Goal: Transaction & Acquisition: Purchase product/service

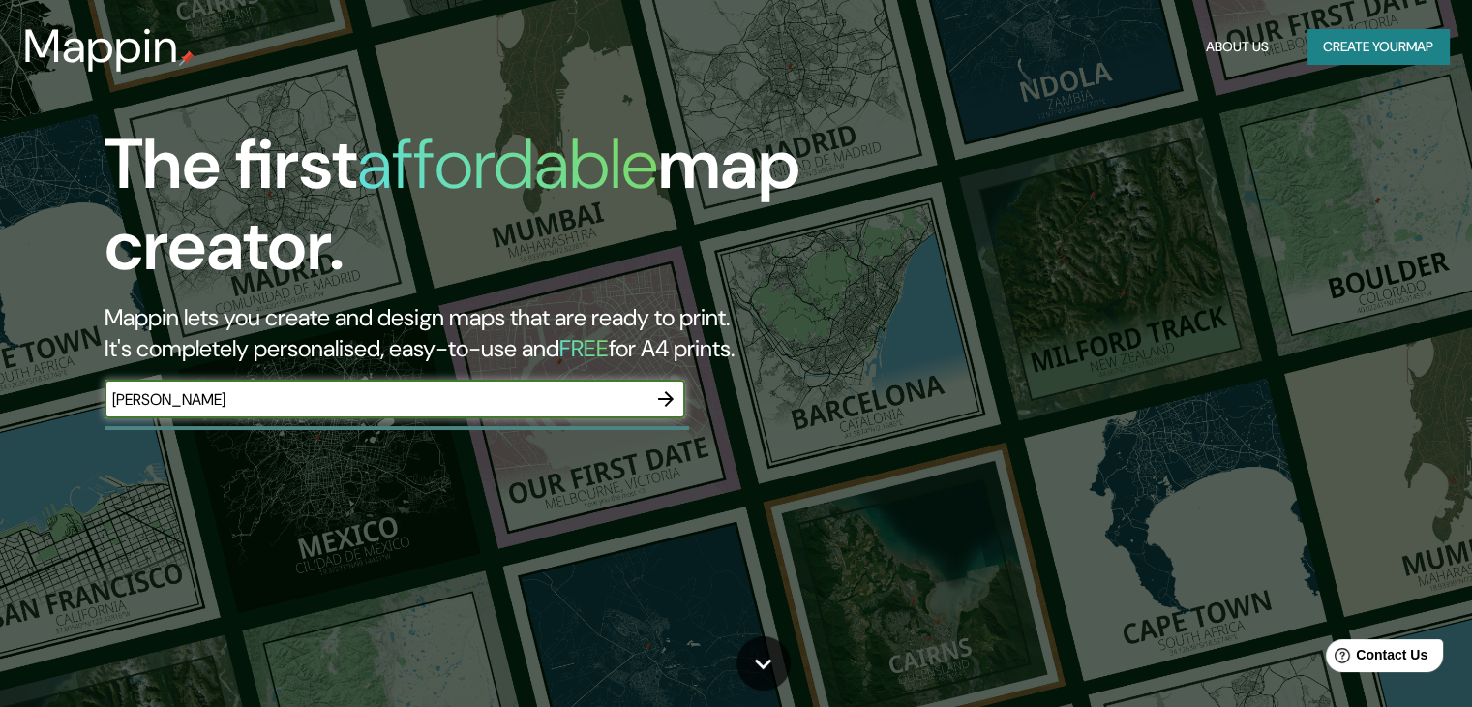
type input "[PERSON_NAME]"
click at [669, 396] on icon "button" at bounding box center [665, 398] width 15 height 15
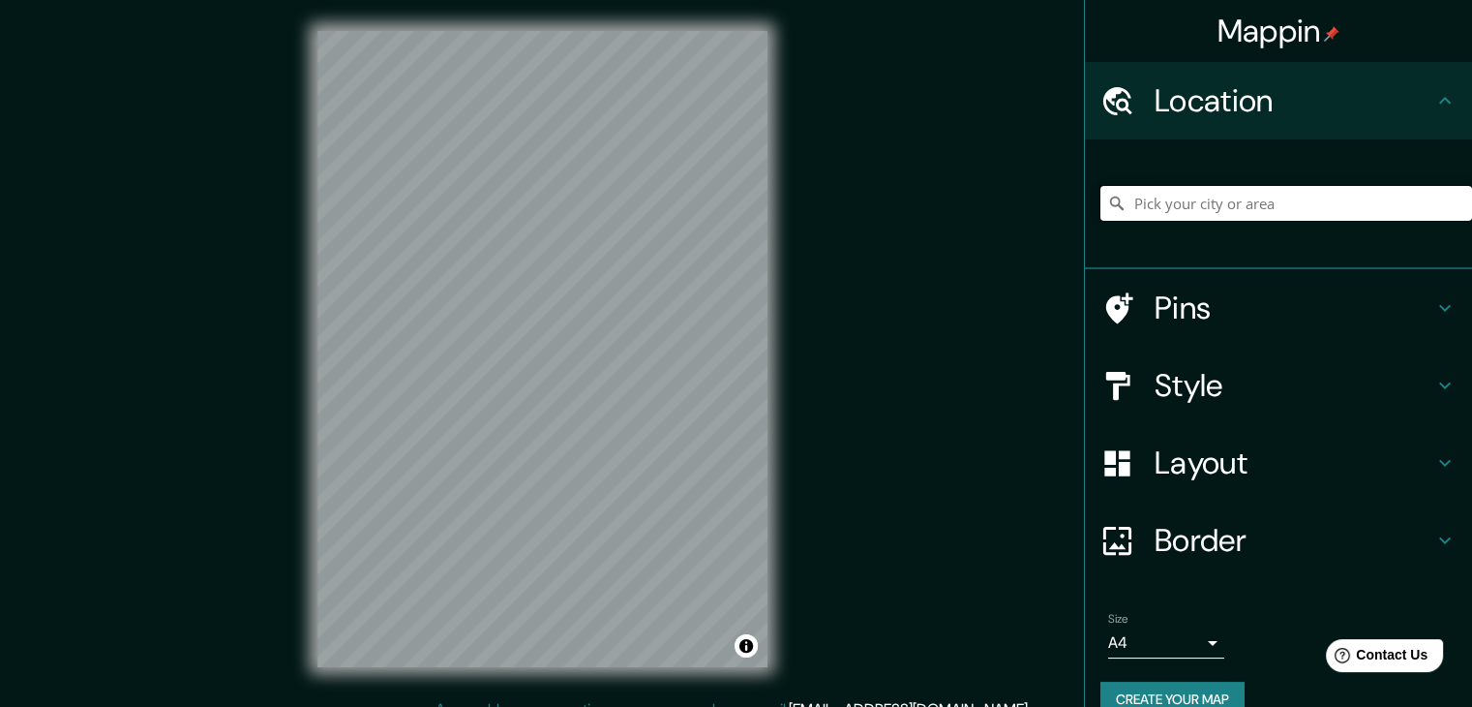
click at [1193, 198] on input "Pick your city or area" at bounding box center [1287, 203] width 372 height 35
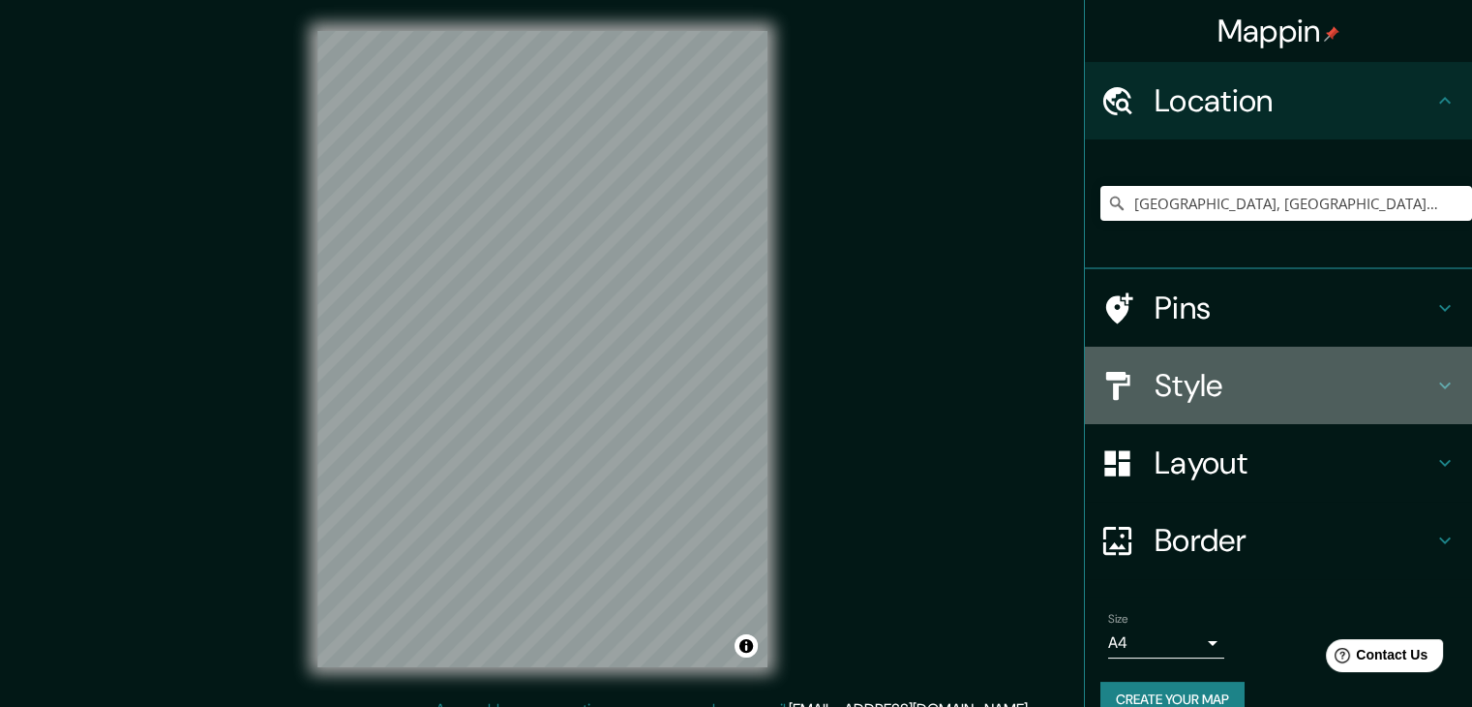
click at [1402, 378] on h4 "Style" at bounding box center [1294, 385] width 279 height 39
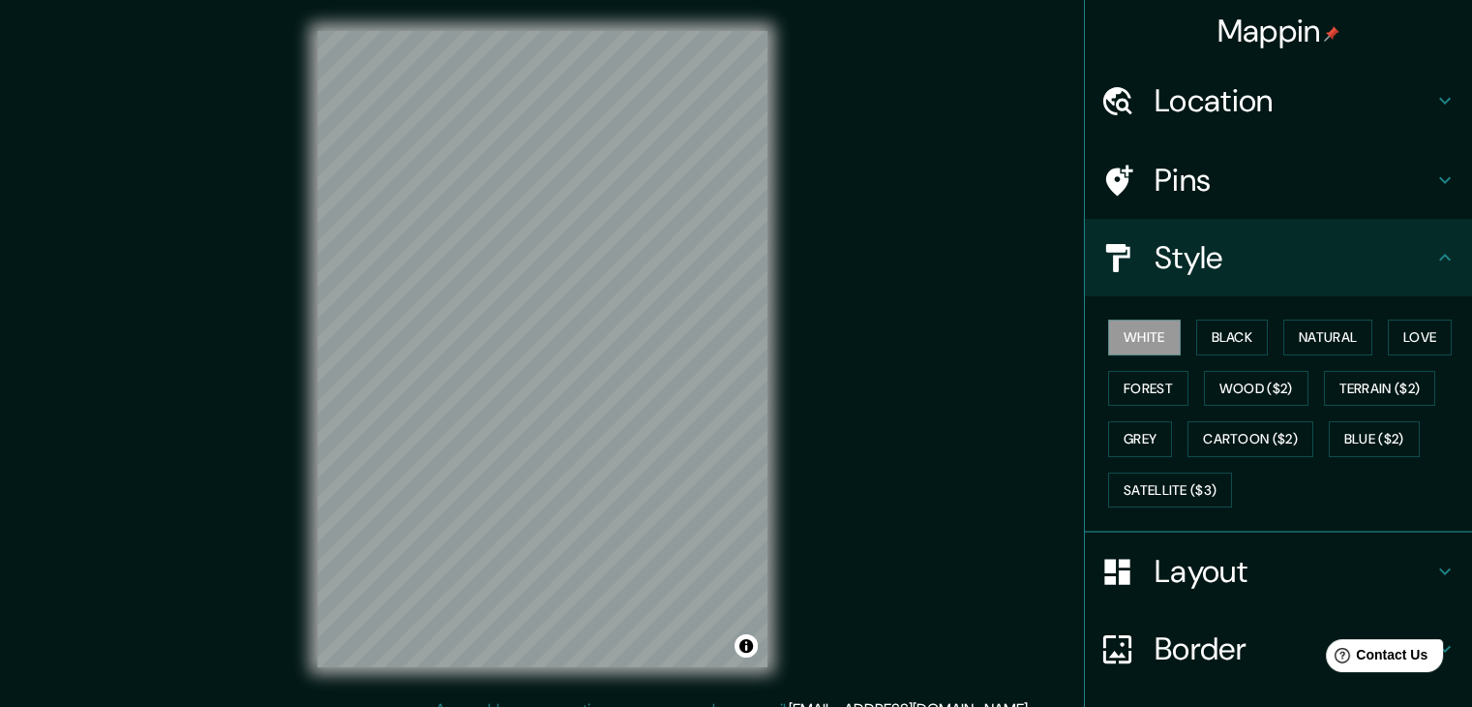
click at [1180, 338] on div "White Black Natural Love Forest Wood ($2) Terrain ($2) Grey Cartoon ($2) Blue (…" at bounding box center [1287, 413] width 372 height 203
click at [1196, 337] on button "Black" at bounding box center [1232, 337] width 73 height 36
click at [1165, 387] on button "Forest" at bounding box center [1148, 389] width 80 height 36
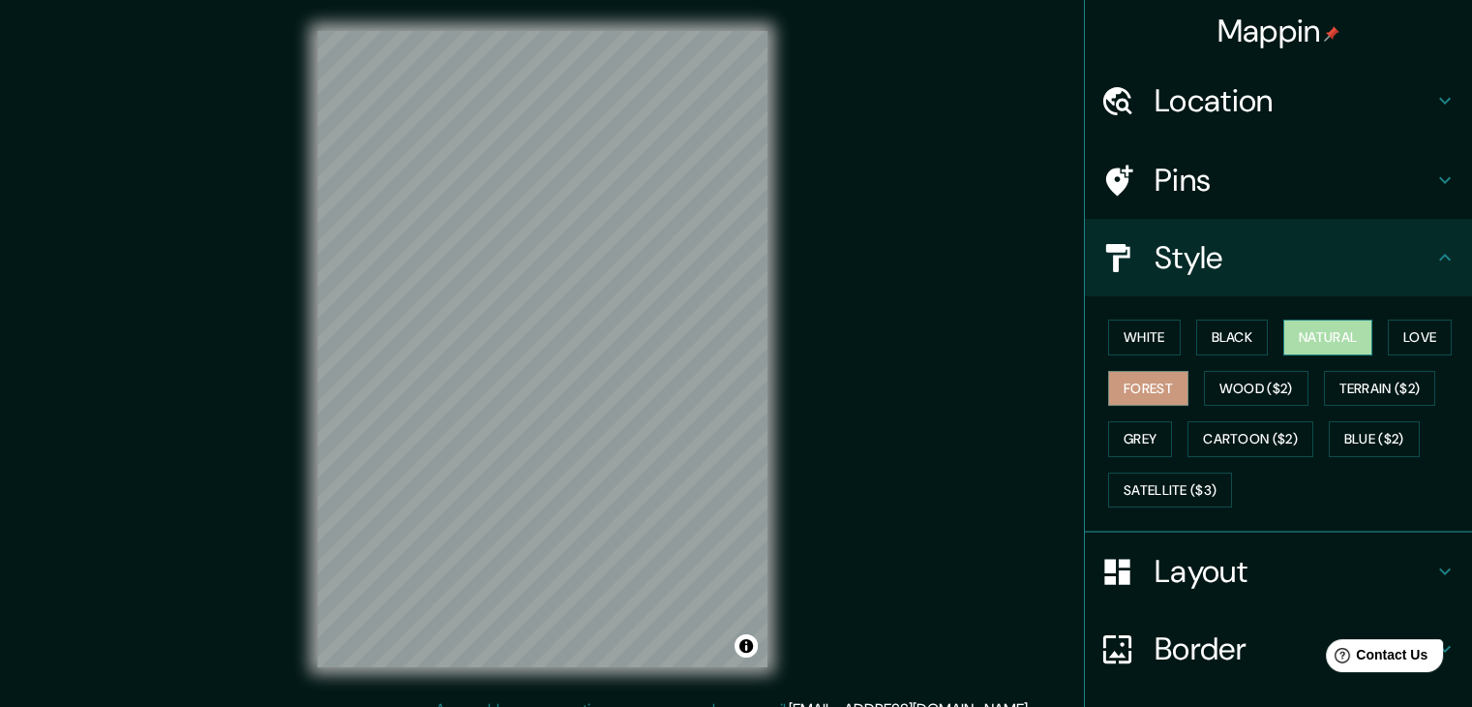
click at [1332, 331] on button "Natural" at bounding box center [1328, 337] width 89 height 36
click at [1411, 332] on button "Love" at bounding box center [1420, 337] width 64 height 36
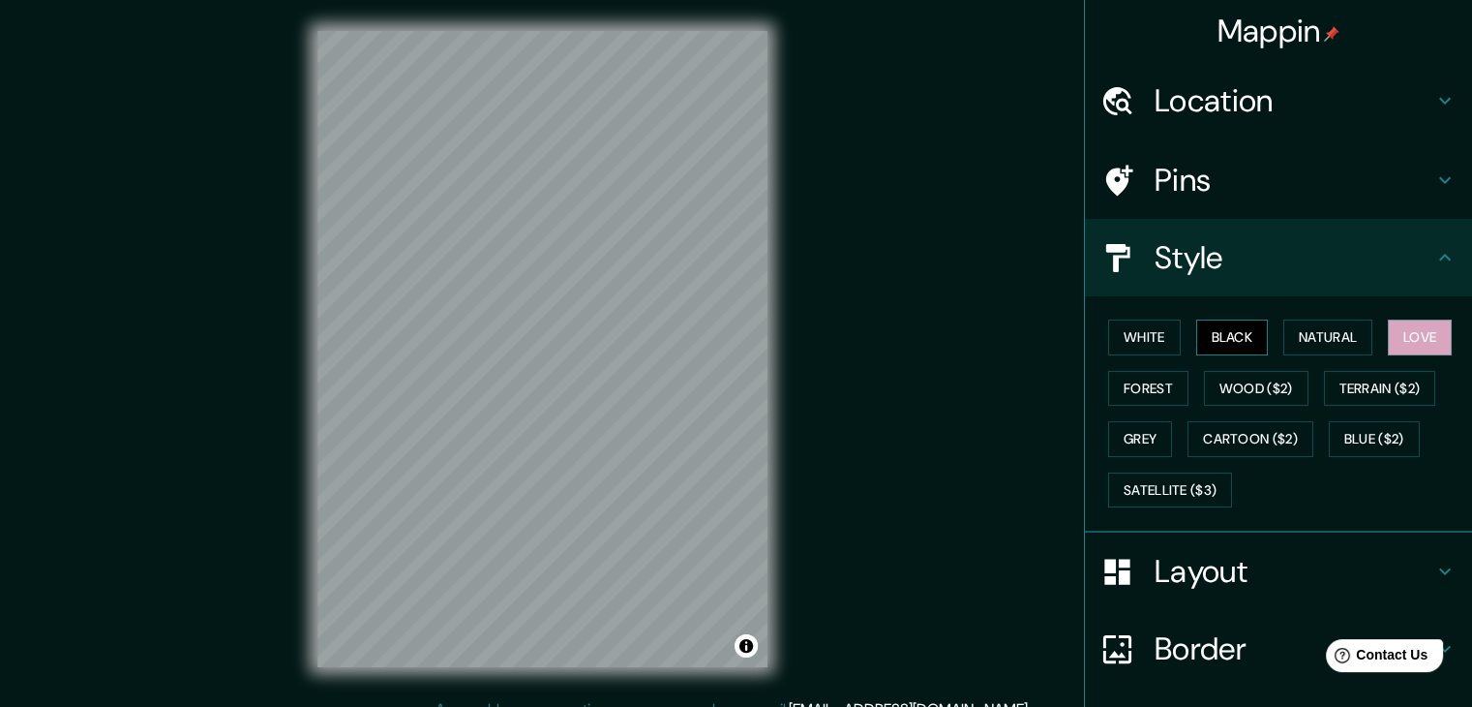
click at [1202, 338] on button "Black" at bounding box center [1232, 337] width 73 height 36
click at [1112, 334] on button "White" at bounding box center [1144, 337] width 73 height 36
click at [1219, 330] on button "Black" at bounding box center [1232, 337] width 73 height 36
click at [1223, 96] on h4 "Location" at bounding box center [1294, 100] width 279 height 39
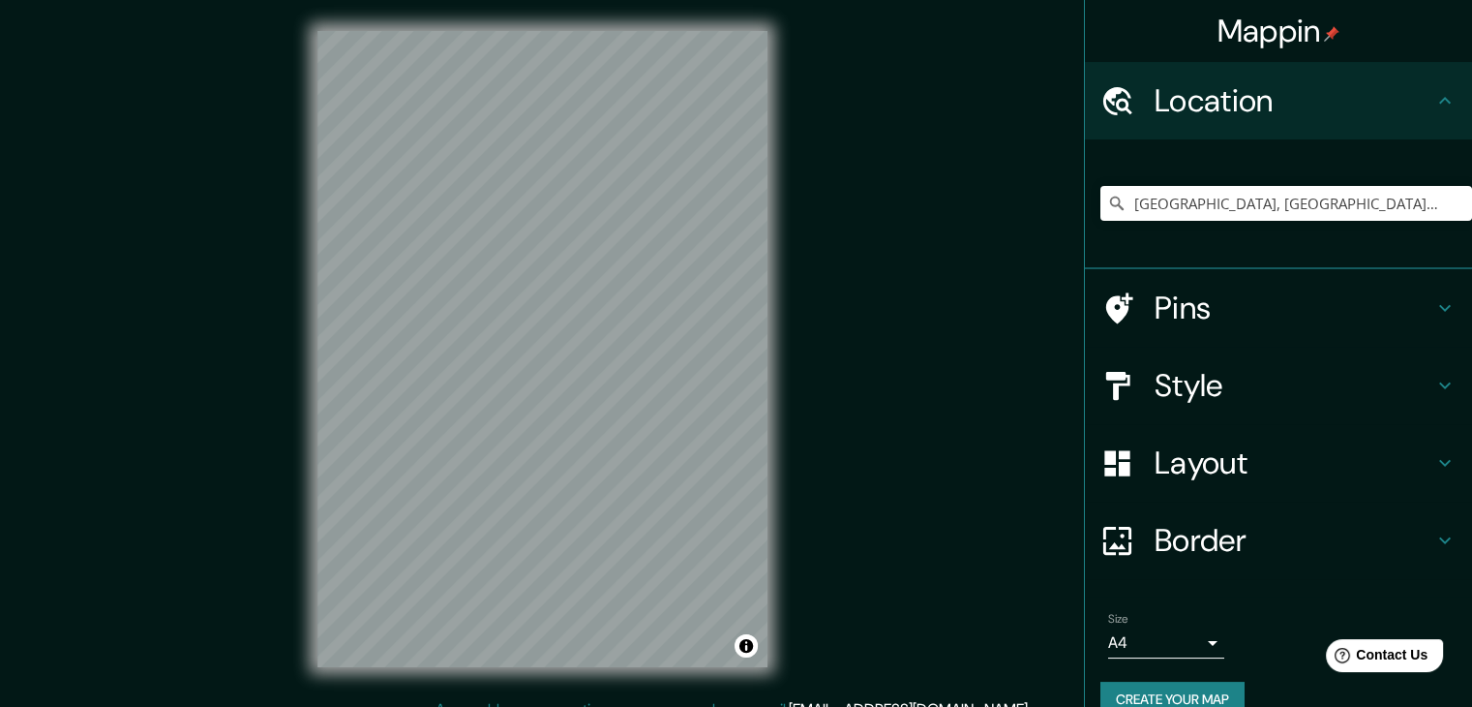
click at [1256, 184] on div "[GEOGRAPHIC_DATA], [GEOGRAPHIC_DATA], [GEOGRAPHIC_DATA]" at bounding box center [1287, 203] width 372 height 97
drag, startPoint x: 1320, startPoint y: 212, endPoint x: 1045, endPoint y: 238, distance: 276.1
click at [1045, 238] on div "Mappin Location [GEOGRAPHIC_DATA], [GEOGRAPHIC_DATA], [GEOGRAPHIC_DATA] Pins St…" at bounding box center [736, 364] width 1472 height 729
type input "[GEOGRAPHIC_DATA], [GEOGRAPHIC_DATA], [GEOGRAPHIC_DATA], [GEOGRAPHIC_DATA]"
click at [1204, 209] on input "[GEOGRAPHIC_DATA], [GEOGRAPHIC_DATA], [GEOGRAPHIC_DATA], [GEOGRAPHIC_DATA]" at bounding box center [1287, 203] width 372 height 35
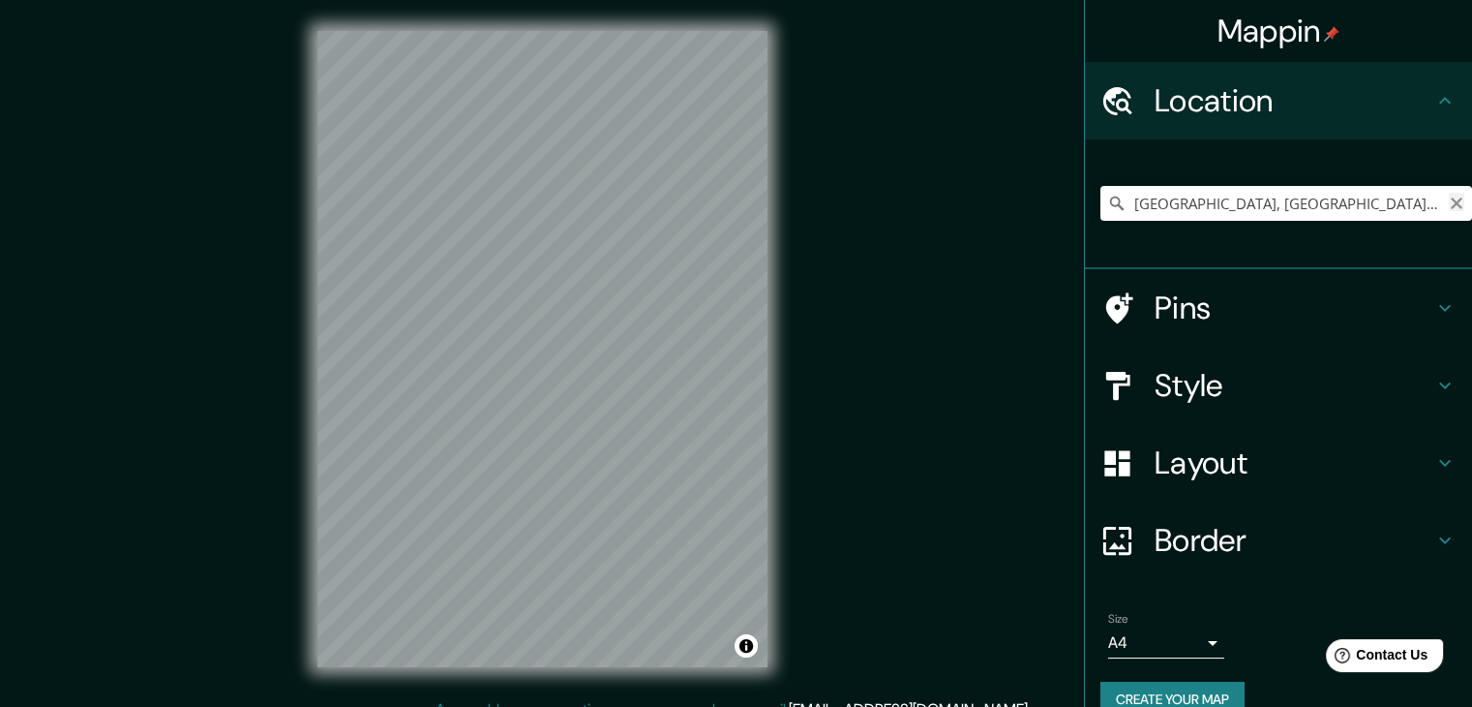
click at [1451, 198] on icon "Clear" at bounding box center [1457, 203] width 12 height 12
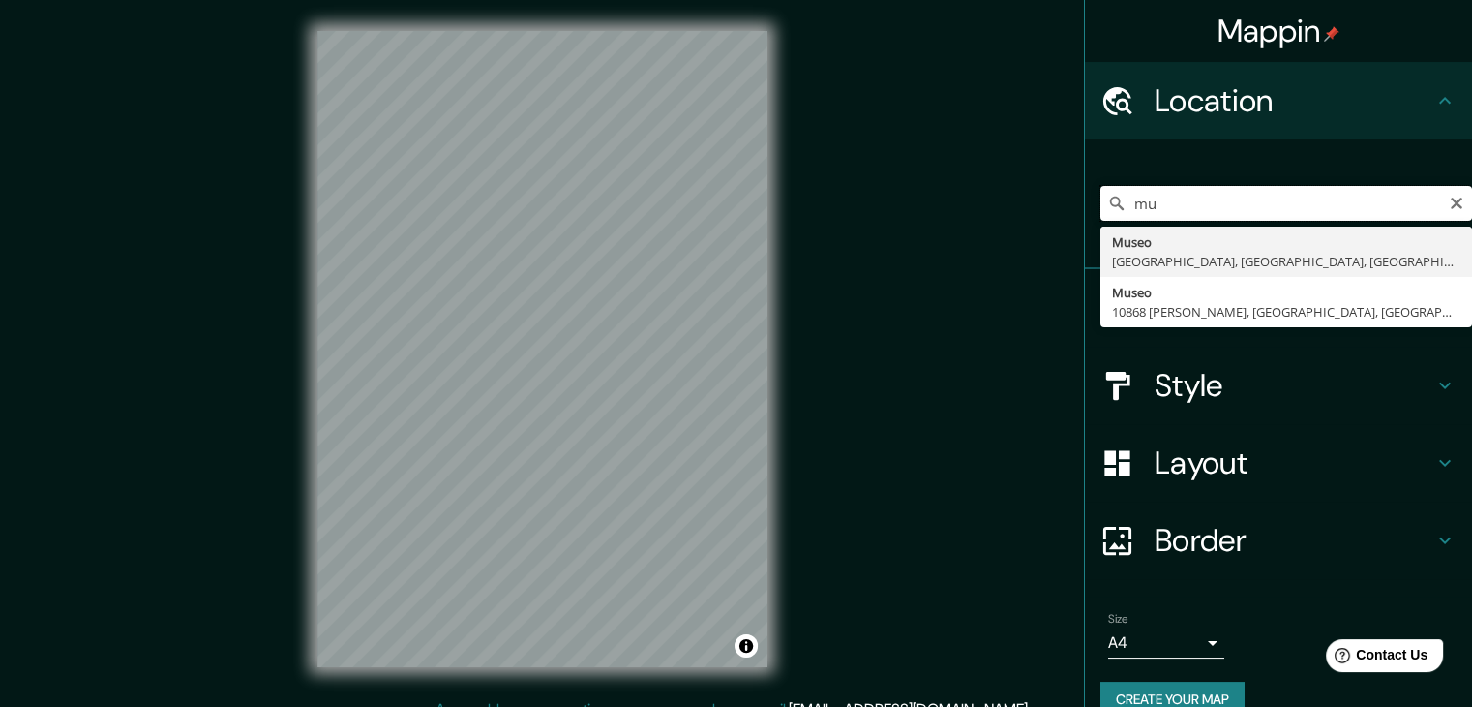
type input "m"
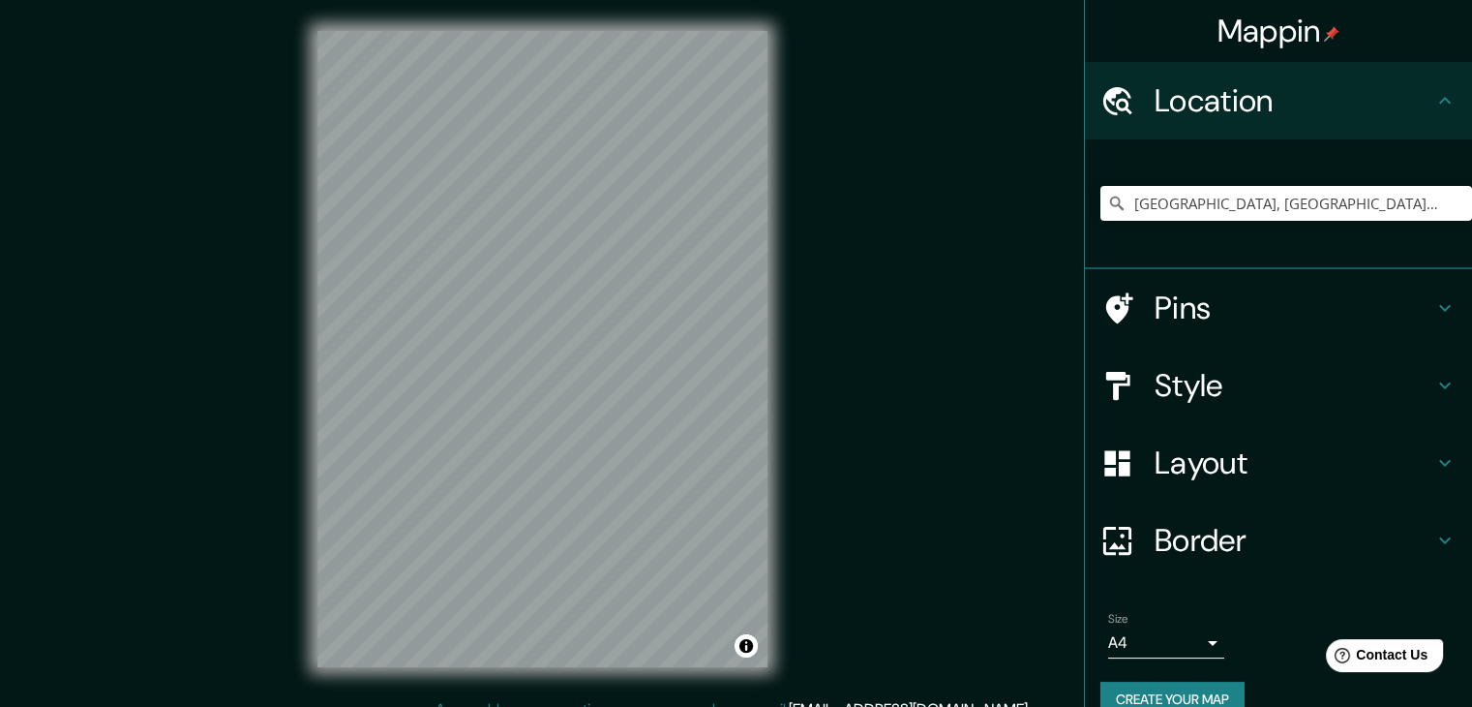
click at [878, 471] on div "Mappin Location [GEOGRAPHIC_DATA], [GEOGRAPHIC_DATA], [GEOGRAPHIC_DATA] Pins St…" at bounding box center [736, 364] width 1472 height 729
click at [1254, 203] on input "[GEOGRAPHIC_DATA], [GEOGRAPHIC_DATA], [GEOGRAPHIC_DATA]" at bounding box center [1287, 203] width 372 height 35
drag, startPoint x: 1228, startPoint y: 202, endPoint x: 1486, endPoint y: 229, distance: 258.9
click at [1471, 229] on html "Mappin Location [GEOGRAPHIC_DATA], [GEOGRAPHIC_DATA], [GEOGRAPHIC_DATA] Pins St…" at bounding box center [736, 353] width 1472 height 707
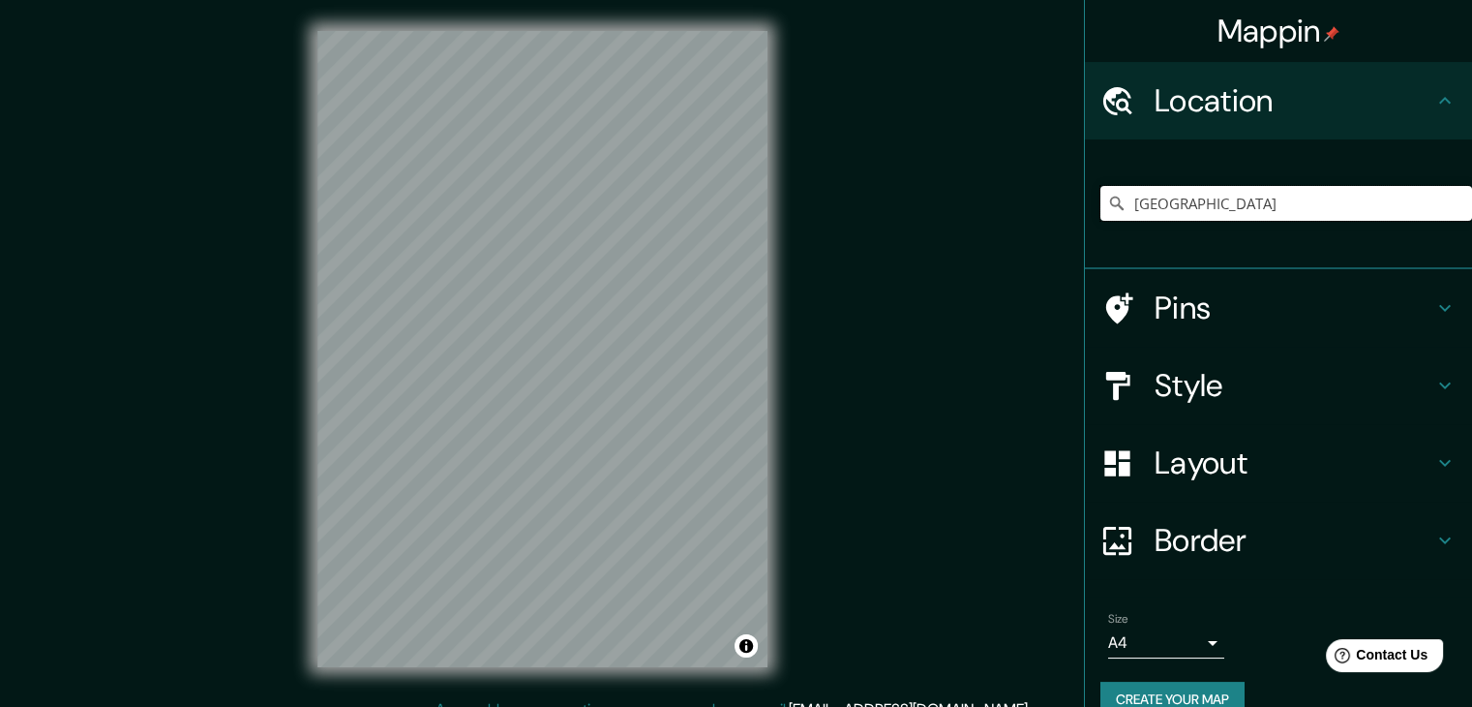
scroll to position [0, 0]
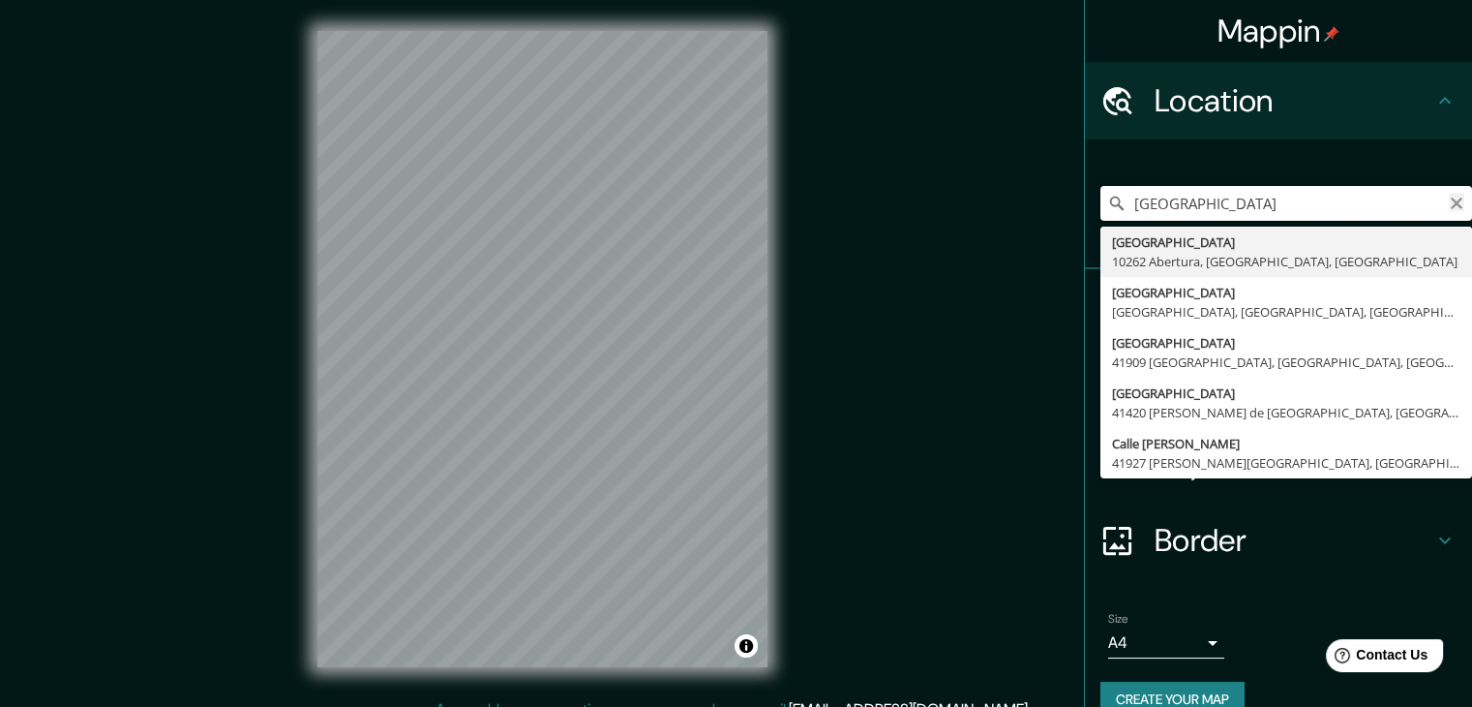
type input "[GEOGRAPHIC_DATA]"
click at [1449, 200] on icon "Clear" at bounding box center [1456, 203] width 15 height 15
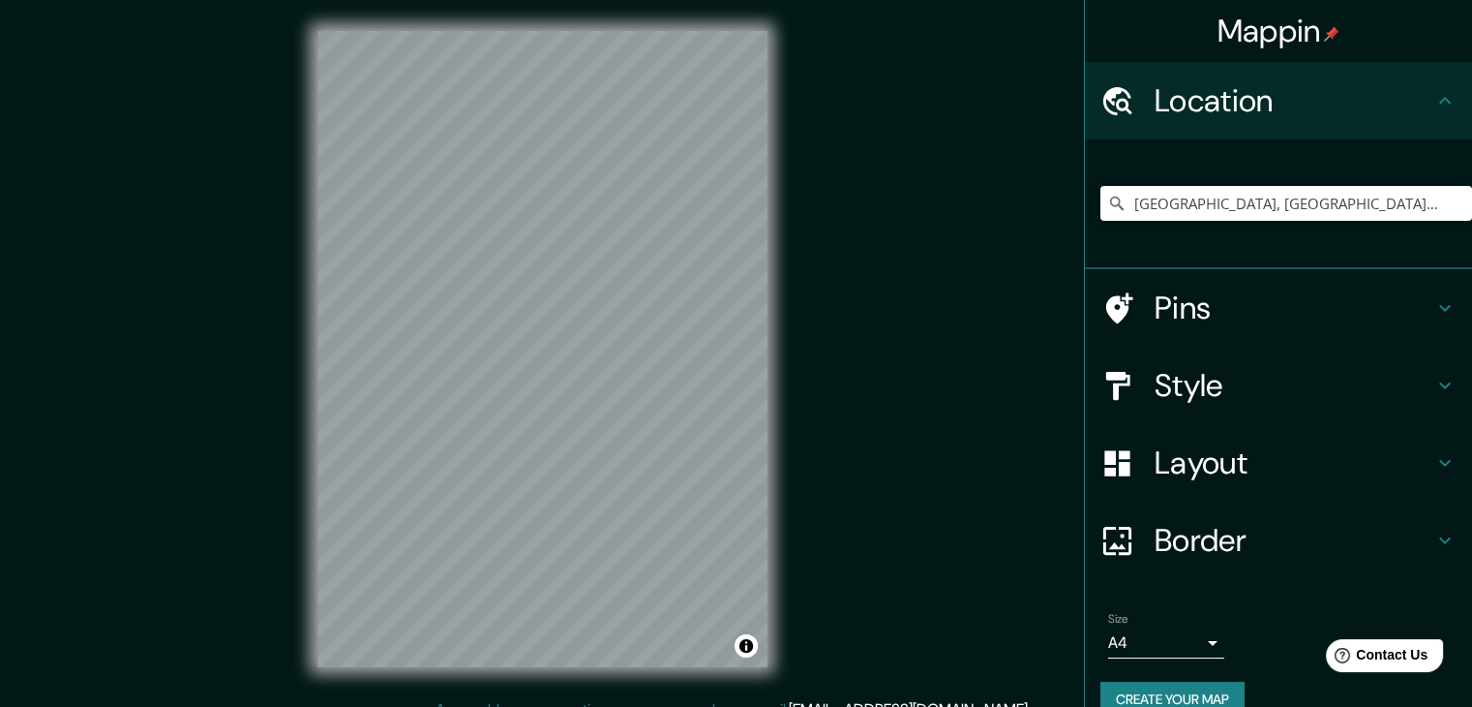
click at [1289, 184] on div "[GEOGRAPHIC_DATA], [GEOGRAPHIC_DATA], [GEOGRAPHIC_DATA]" at bounding box center [1287, 203] width 372 height 97
drag, startPoint x: 1293, startPoint y: 208, endPoint x: 1171, endPoint y: 214, distance: 122.1
click at [1171, 214] on input "[GEOGRAPHIC_DATA], [GEOGRAPHIC_DATA], [GEOGRAPHIC_DATA]" at bounding box center [1287, 203] width 372 height 35
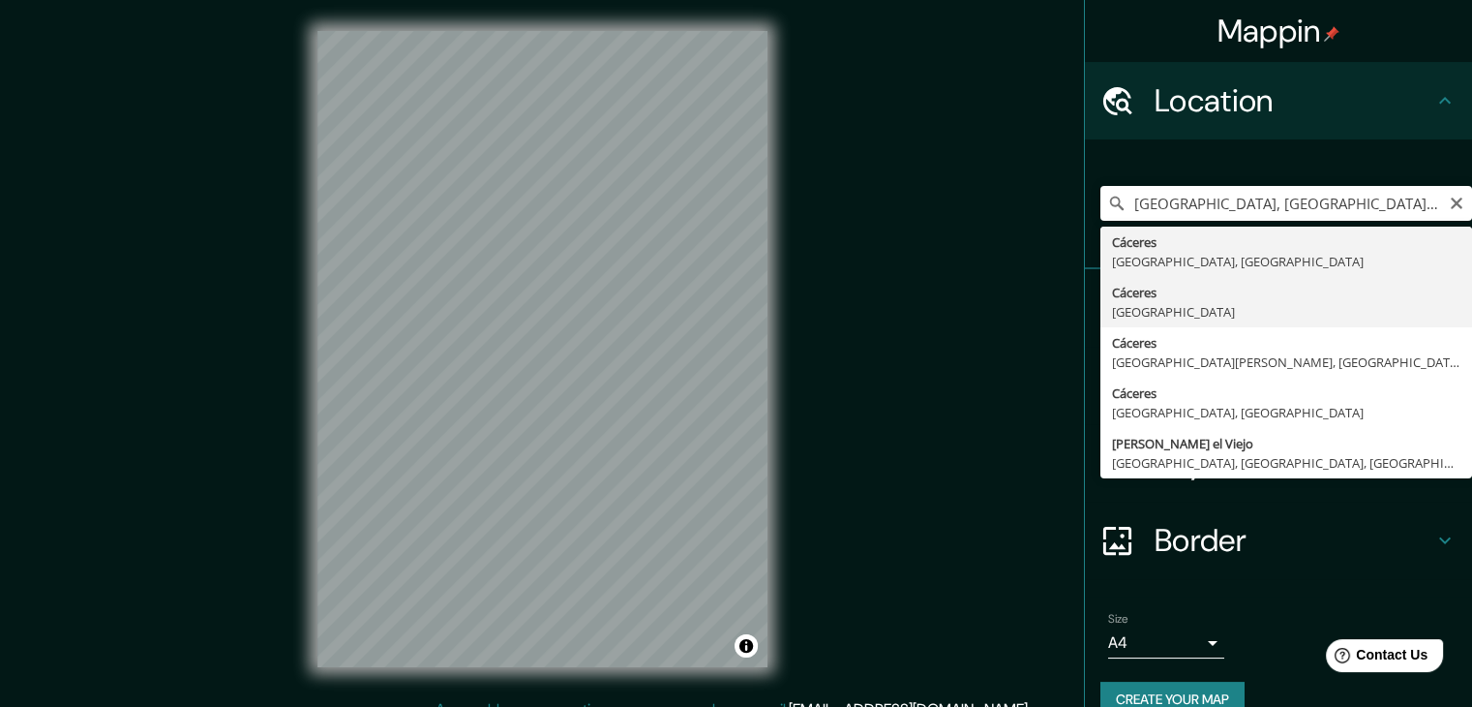
type input "[GEOGRAPHIC_DATA], [GEOGRAPHIC_DATA]"
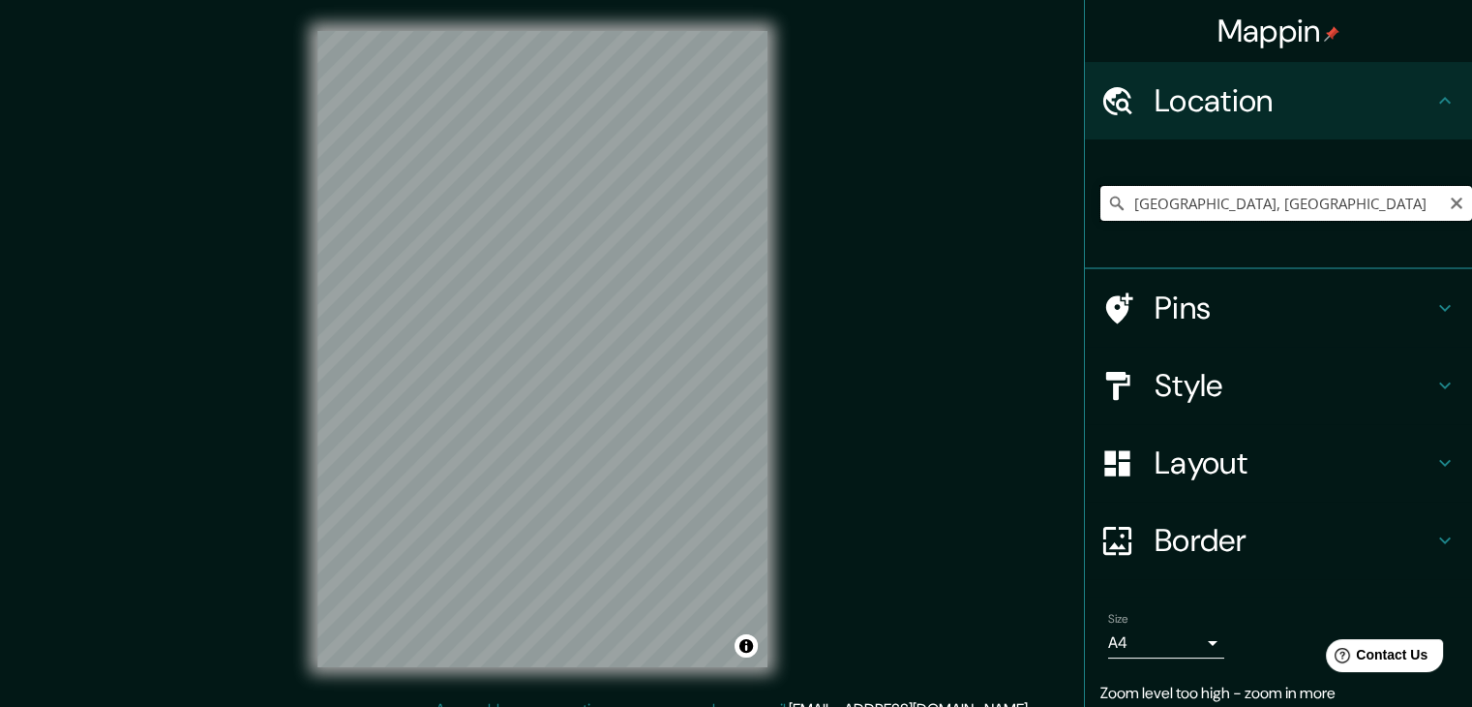
drag, startPoint x: 1301, startPoint y: 202, endPoint x: 925, endPoint y: 224, distance: 376.2
click at [943, 221] on div "Mappin Location [GEOGRAPHIC_DATA], [GEOGRAPHIC_DATA] Pins Style Layout Border C…" at bounding box center [736, 364] width 1472 height 729
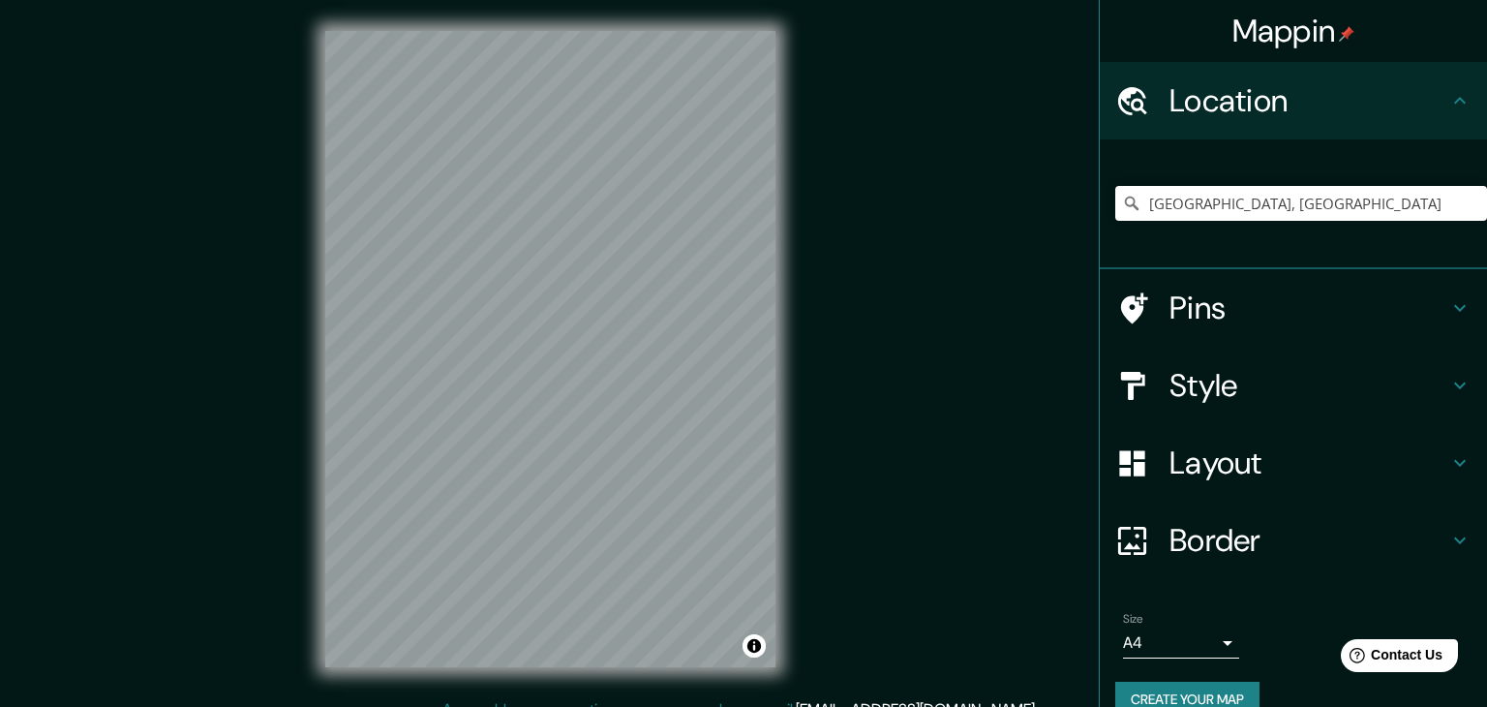
click at [1130, 649] on body "Mappin Location [GEOGRAPHIC_DATA], [GEOGRAPHIC_DATA] Pins Style Layout Border C…" at bounding box center [743, 353] width 1487 height 707
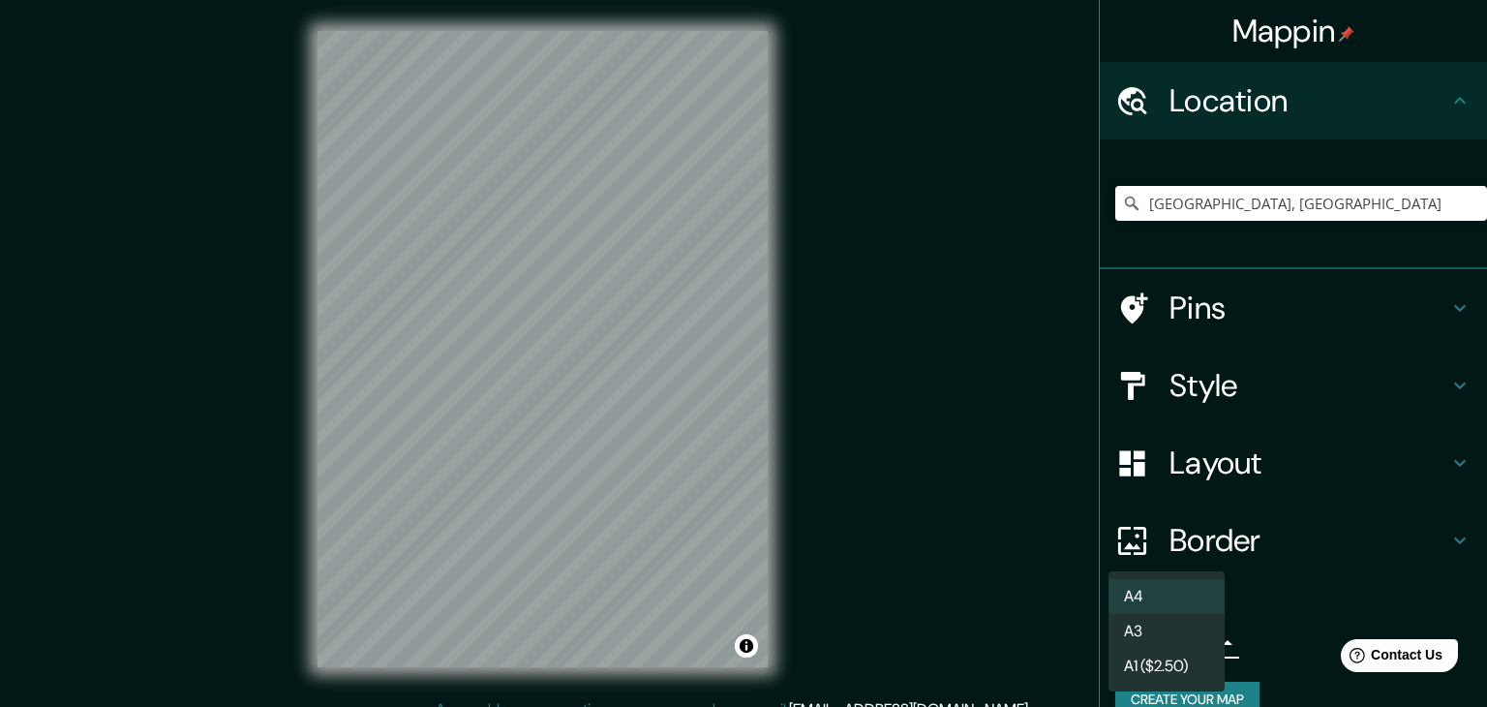
click at [1161, 635] on li "A3" at bounding box center [1166, 631] width 116 height 35
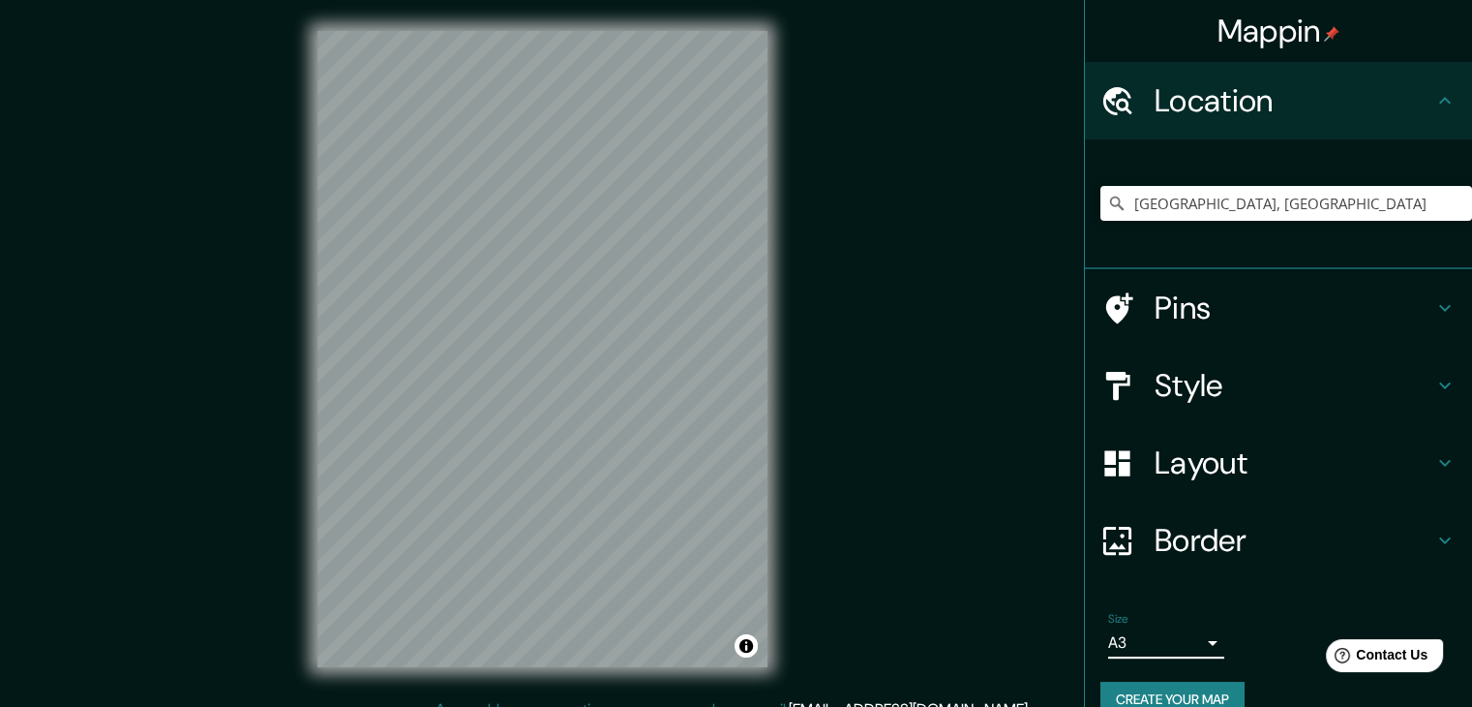
click at [1155, 638] on body "Mappin Location [GEOGRAPHIC_DATA], [GEOGRAPHIC_DATA] Pins Style Layout Border C…" at bounding box center [736, 353] width 1472 height 707
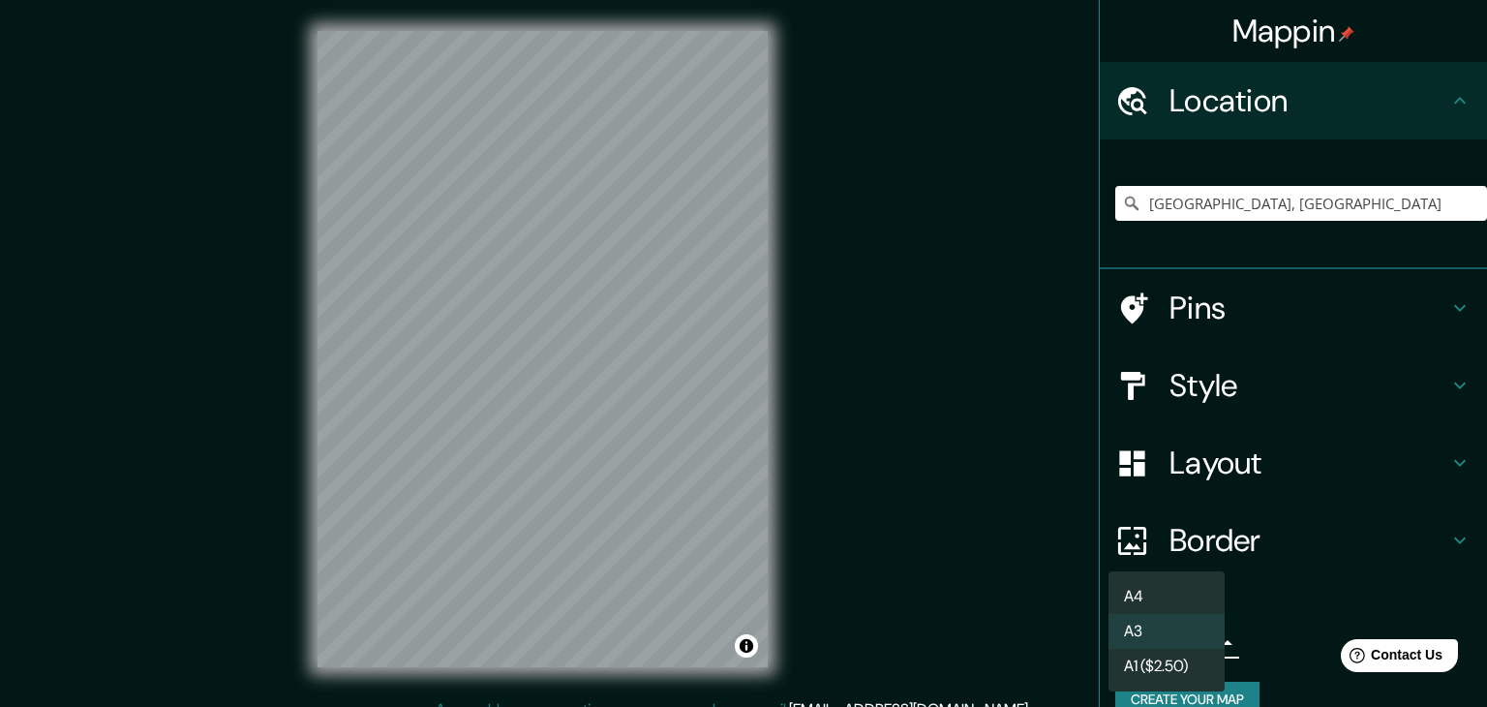
click at [1165, 668] on li "A1 ($2.50)" at bounding box center [1166, 666] width 116 height 35
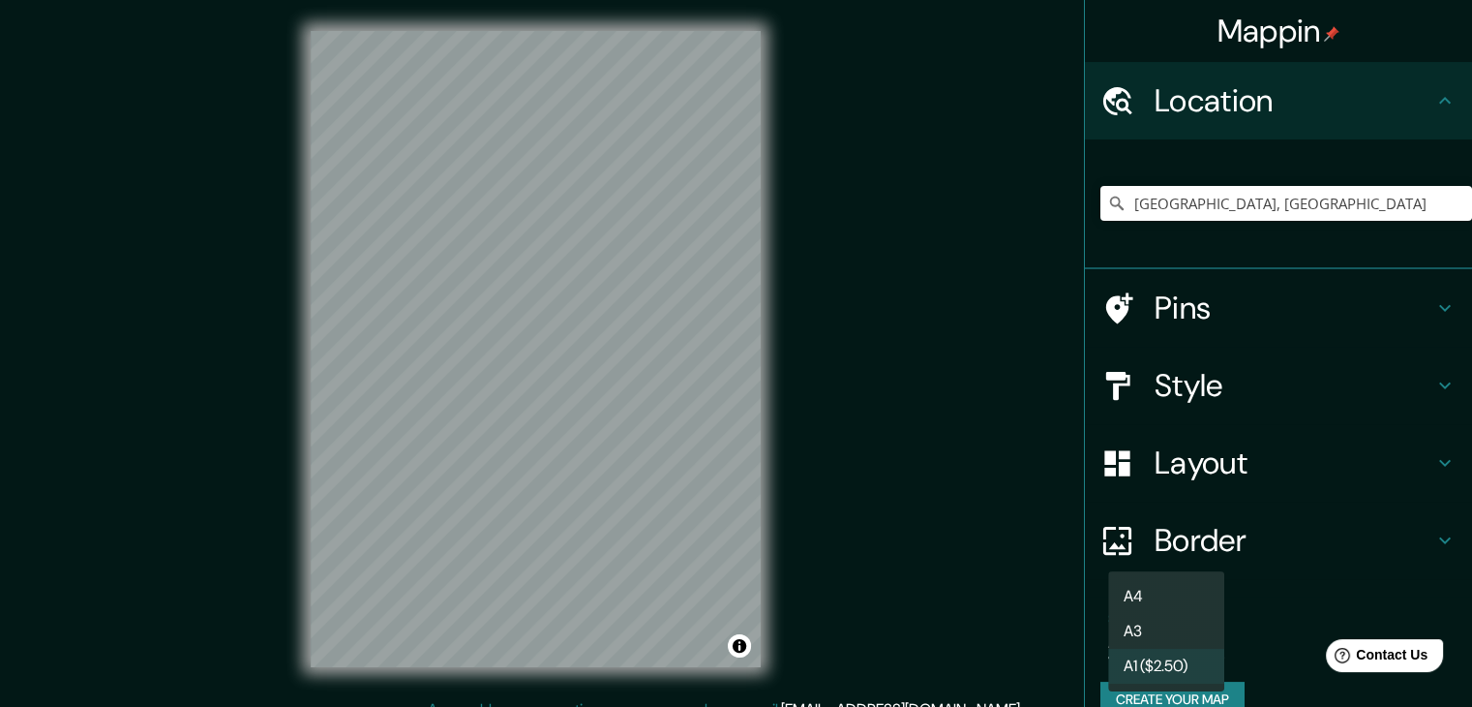
click at [1162, 647] on body "Mappin Location [GEOGRAPHIC_DATA], [GEOGRAPHIC_DATA] Pins Style Layout Border C…" at bounding box center [736, 353] width 1472 height 707
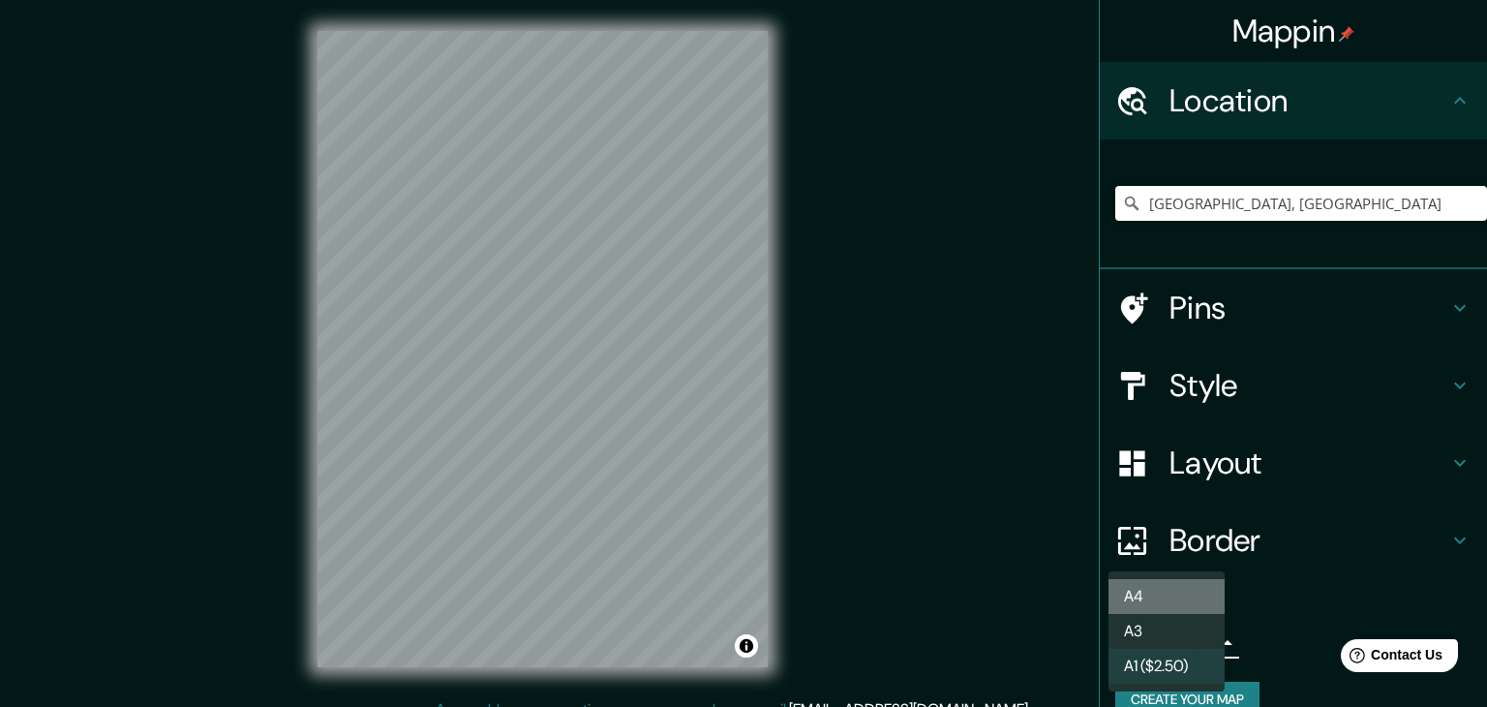
click at [1157, 586] on li "A4" at bounding box center [1166, 596] width 116 height 35
type input "single"
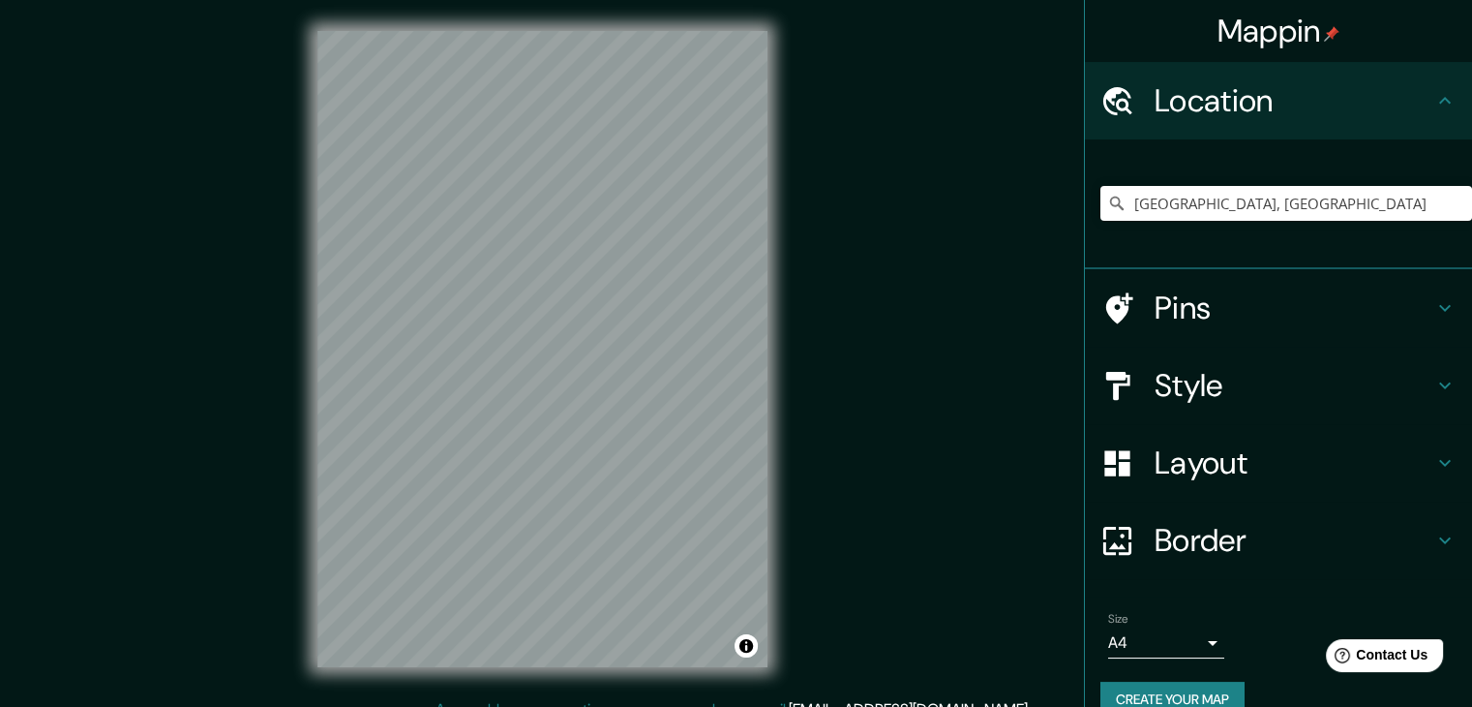
click at [789, 554] on div "© Mapbox © OpenStreetMap Improve this map" at bounding box center [543, 349] width 512 height 698
click at [791, 155] on div "© Mapbox © OpenStreetMap Improve this map" at bounding box center [543, 349] width 512 height 698
click at [143, 144] on div "Mappin Location [GEOGRAPHIC_DATA], [GEOGRAPHIC_DATA] Pins Style Layout Border C…" at bounding box center [736, 364] width 1472 height 729
click at [311, 483] on div "© Mapbox © OpenStreetMap Improve this map" at bounding box center [543, 349] width 512 height 698
click at [282, 303] on div "Mappin Location [GEOGRAPHIC_DATA], [GEOGRAPHIC_DATA] Pins Style Layout Border C…" at bounding box center [736, 364] width 1472 height 729
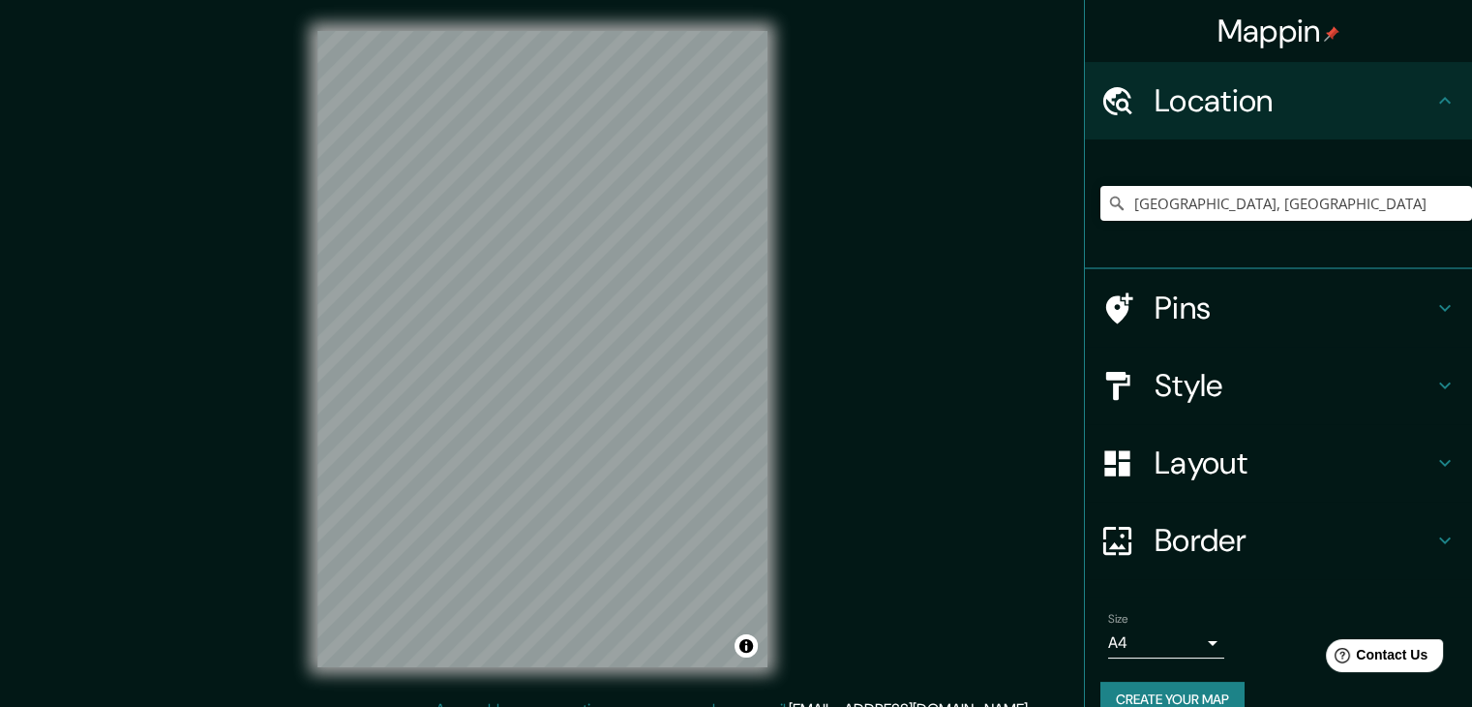
click at [1173, 456] on h4 "Layout" at bounding box center [1294, 462] width 279 height 39
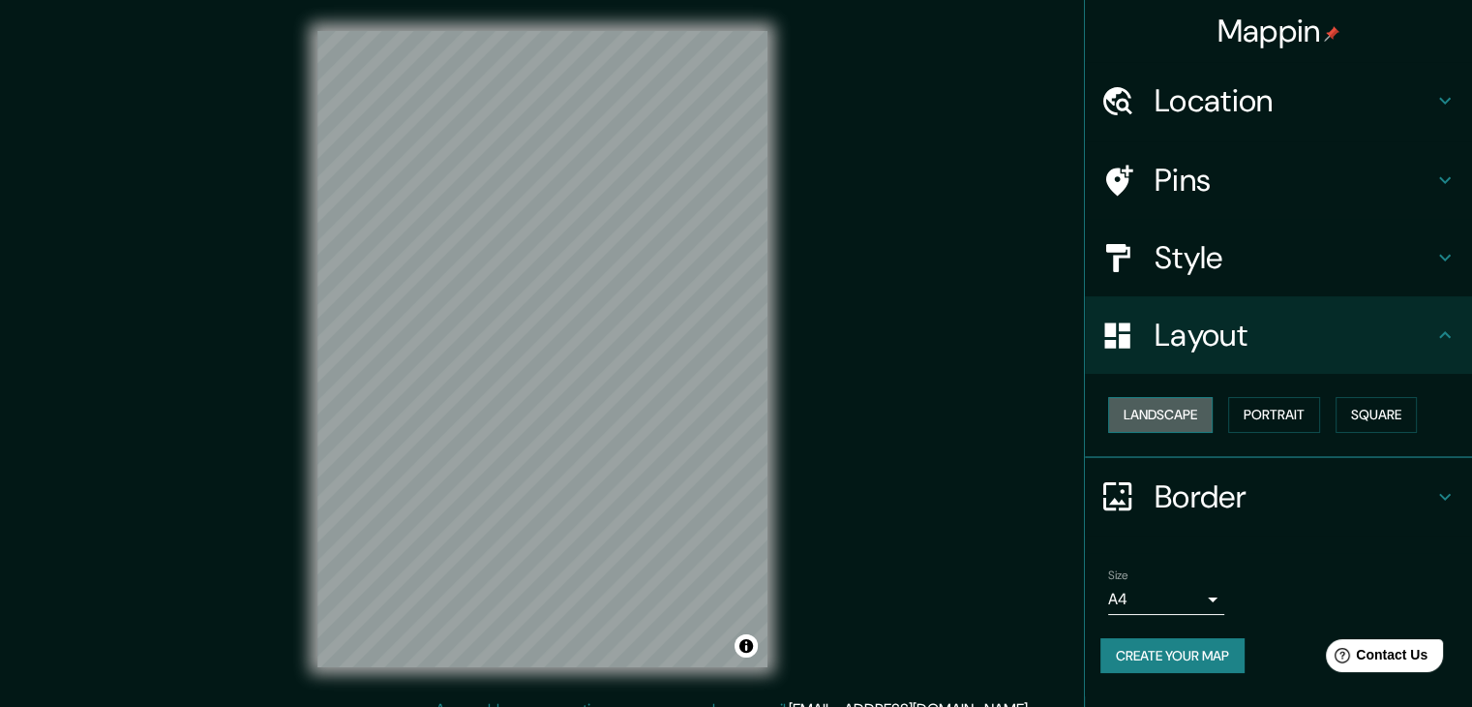
click at [1176, 419] on button "Landscape" at bounding box center [1160, 415] width 105 height 36
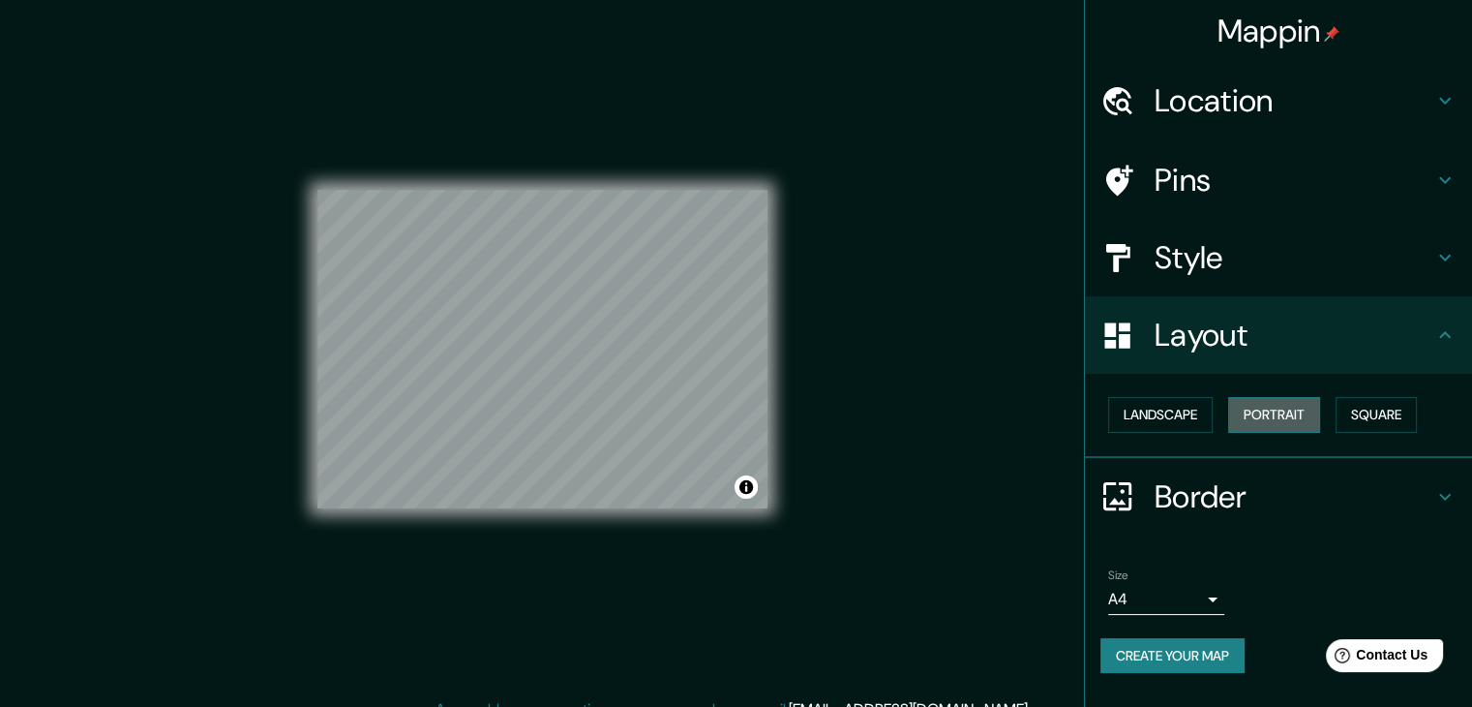
click at [1277, 408] on button "Portrait" at bounding box center [1274, 415] width 92 height 36
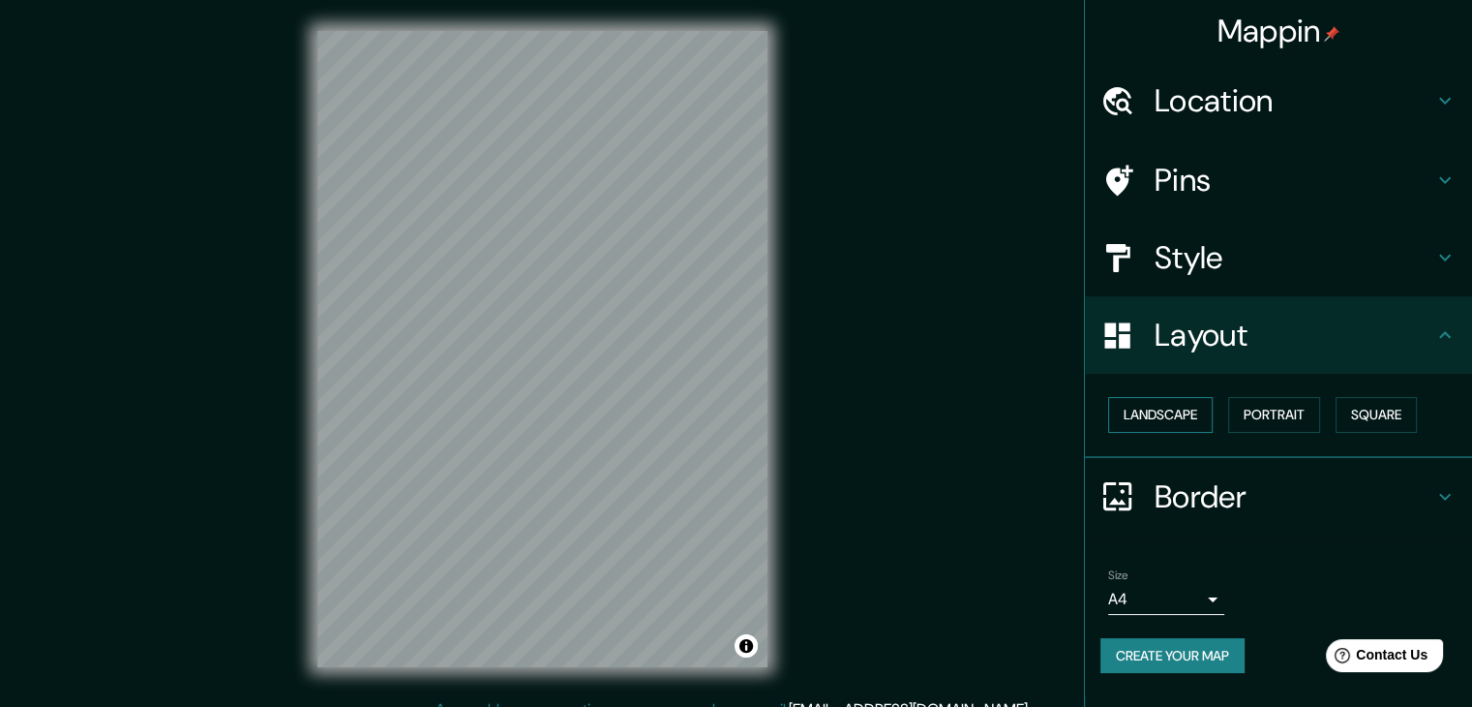
click at [1185, 413] on button "Landscape" at bounding box center [1160, 415] width 105 height 36
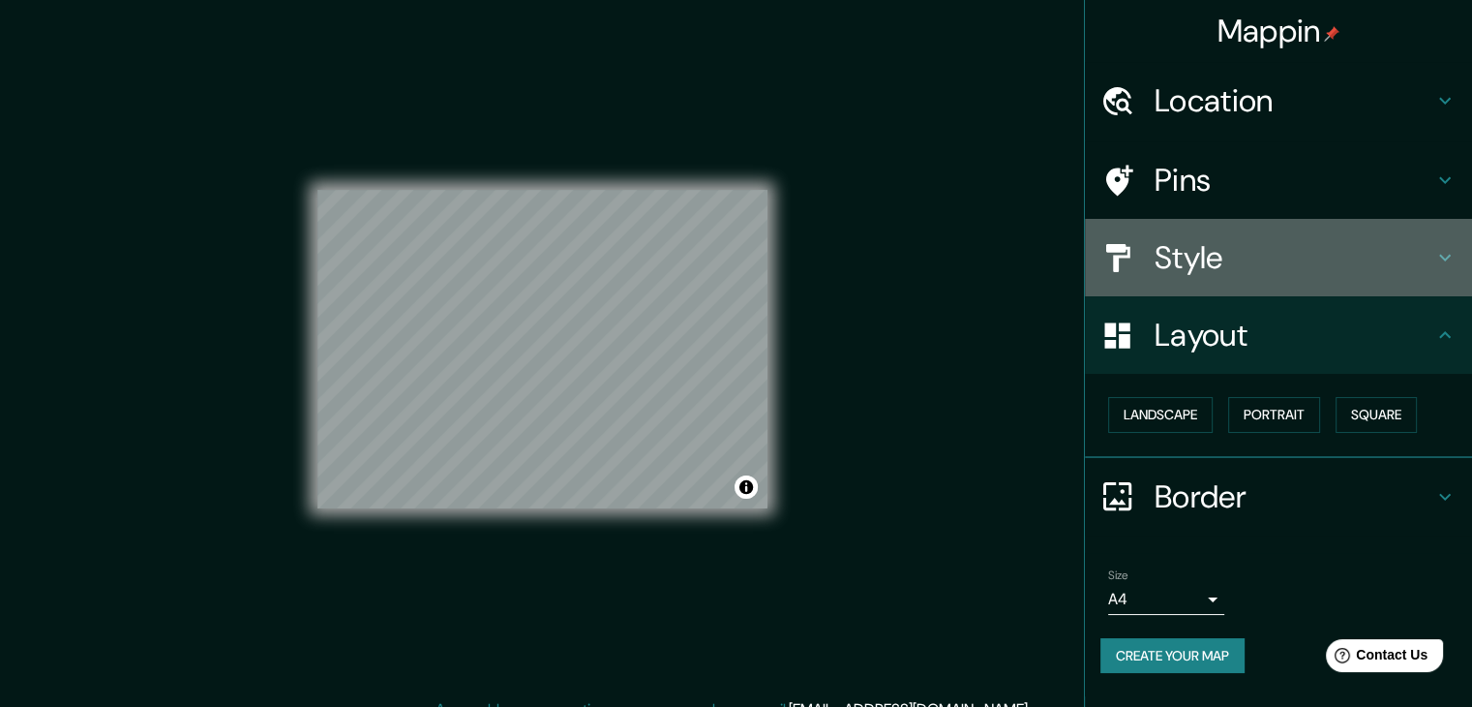
click at [1180, 234] on div "Style" at bounding box center [1278, 257] width 387 height 77
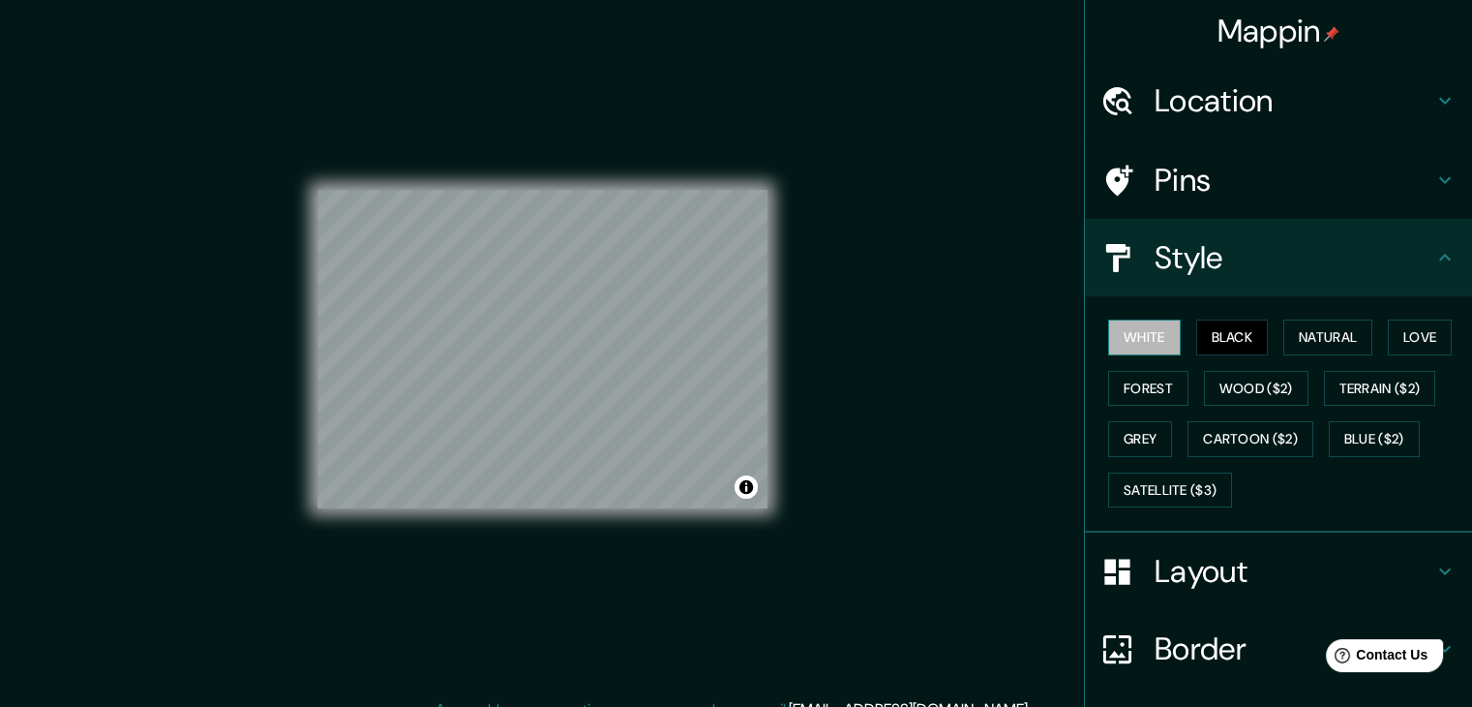
click at [1150, 342] on button "White" at bounding box center [1144, 337] width 73 height 36
click at [1122, 378] on button "Forest" at bounding box center [1148, 389] width 80 height 36
click at [1251, 322] on button "Black" at bounding box center [1232, 337] width 73 height 36
click at [1333, 332] on button "Natural" at bounding box center [1328, 337] width 89 height 36
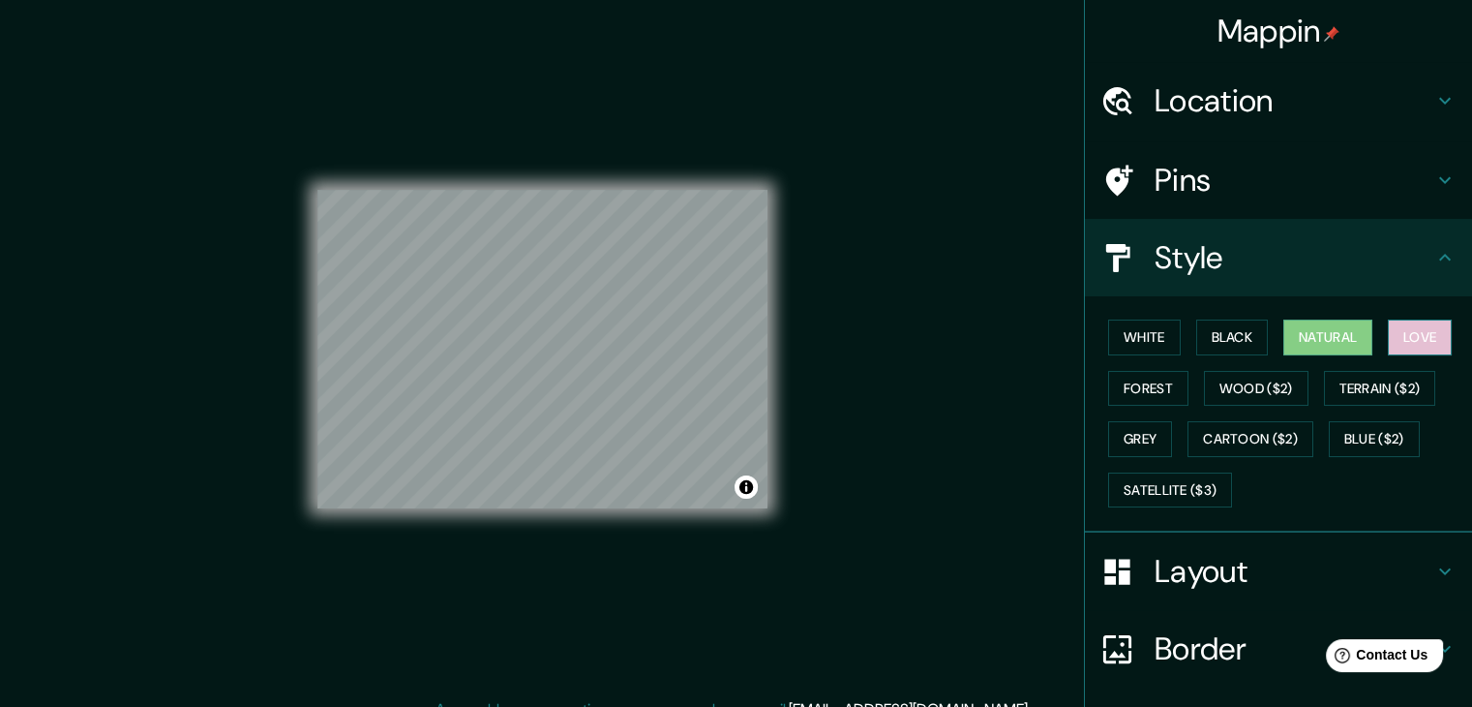
click at [1404, 333] on button "Love" at bounding box center [1420, 337] width 64 height 36
click at [1256, 390] on button "Wood ($2)" at bounding box center [1256, 389] width 105 height 36
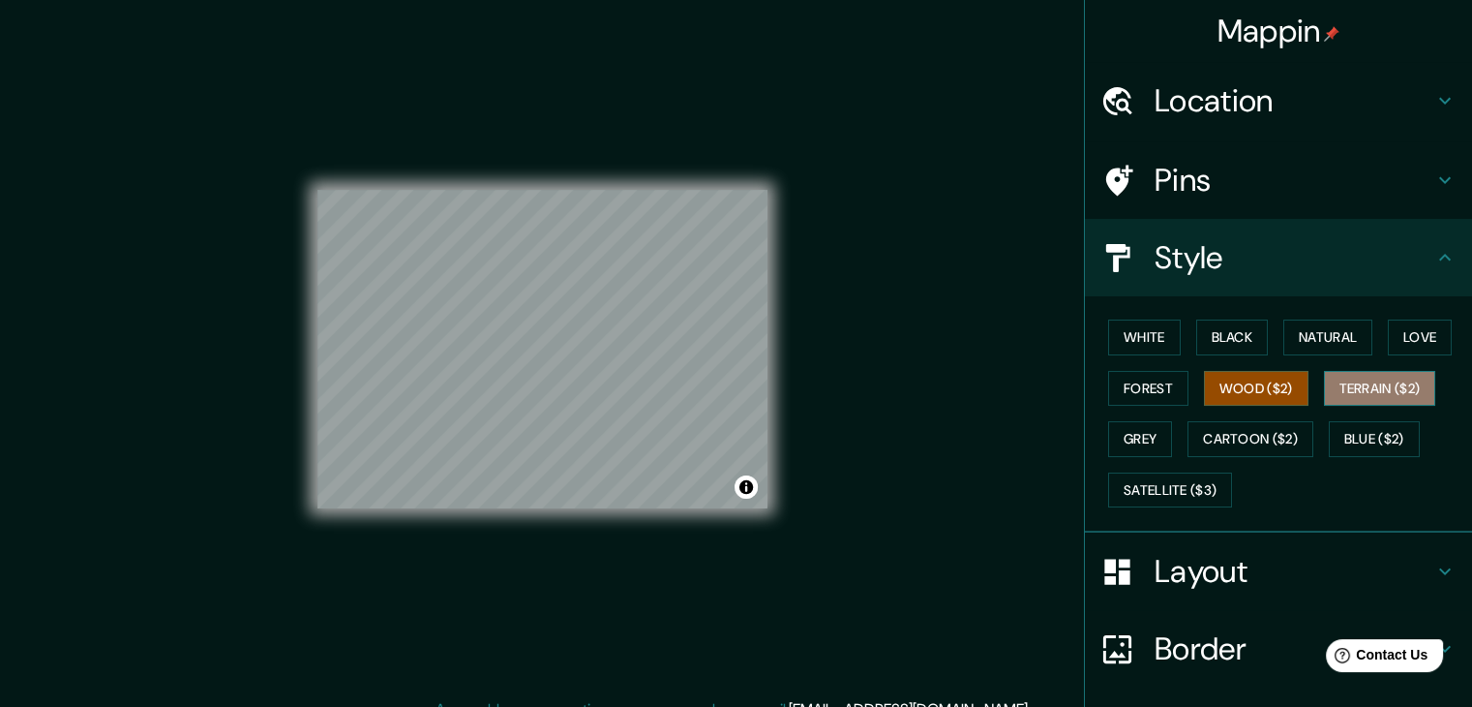
click at [1337, 388] on button "Terrain ($2)" at bounding box center [1380, 389] width 112 height 36
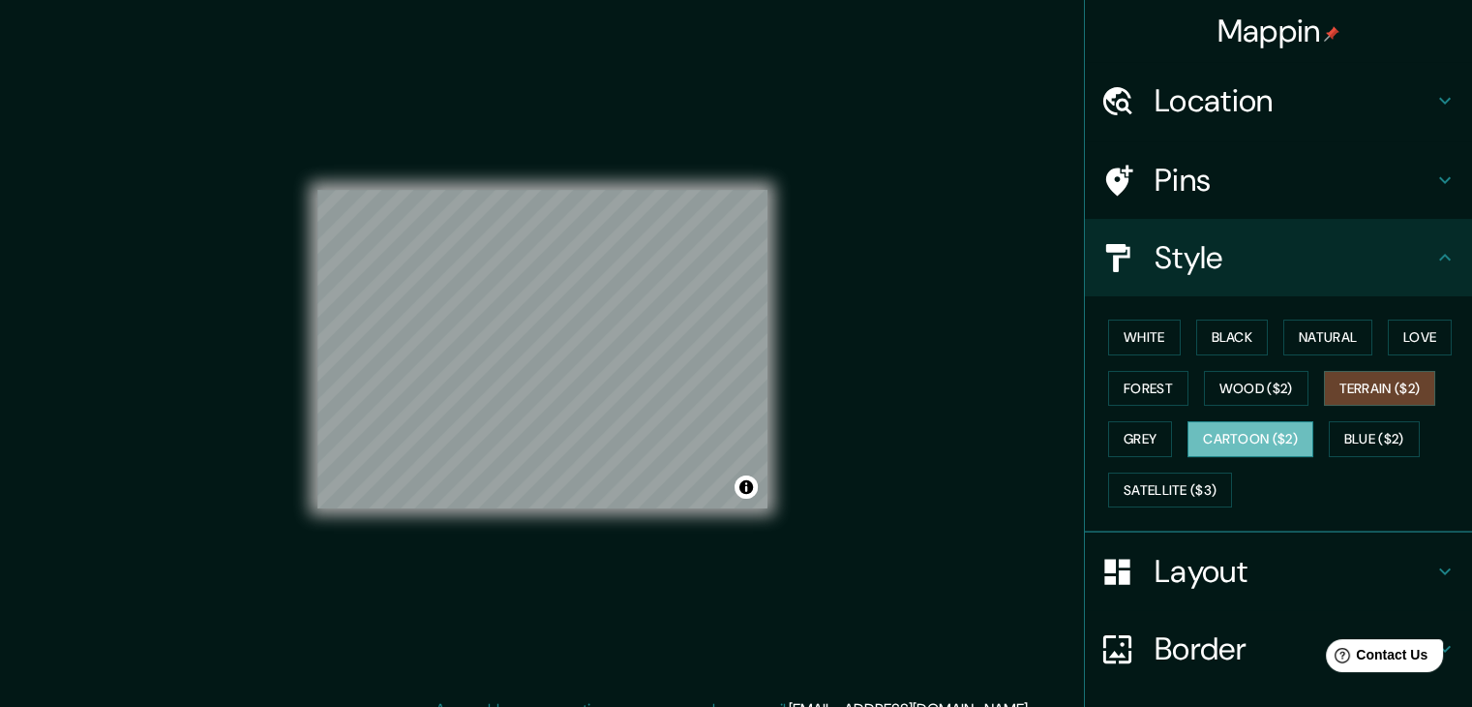
click at [1274, 447] on button "Cartoon ($2)" at bounding box center [1251, 439] width 126 height 36
click at [1136, 482] on button "Satellite ($3)" at bounding box center [1170, 490] width 124 height 36
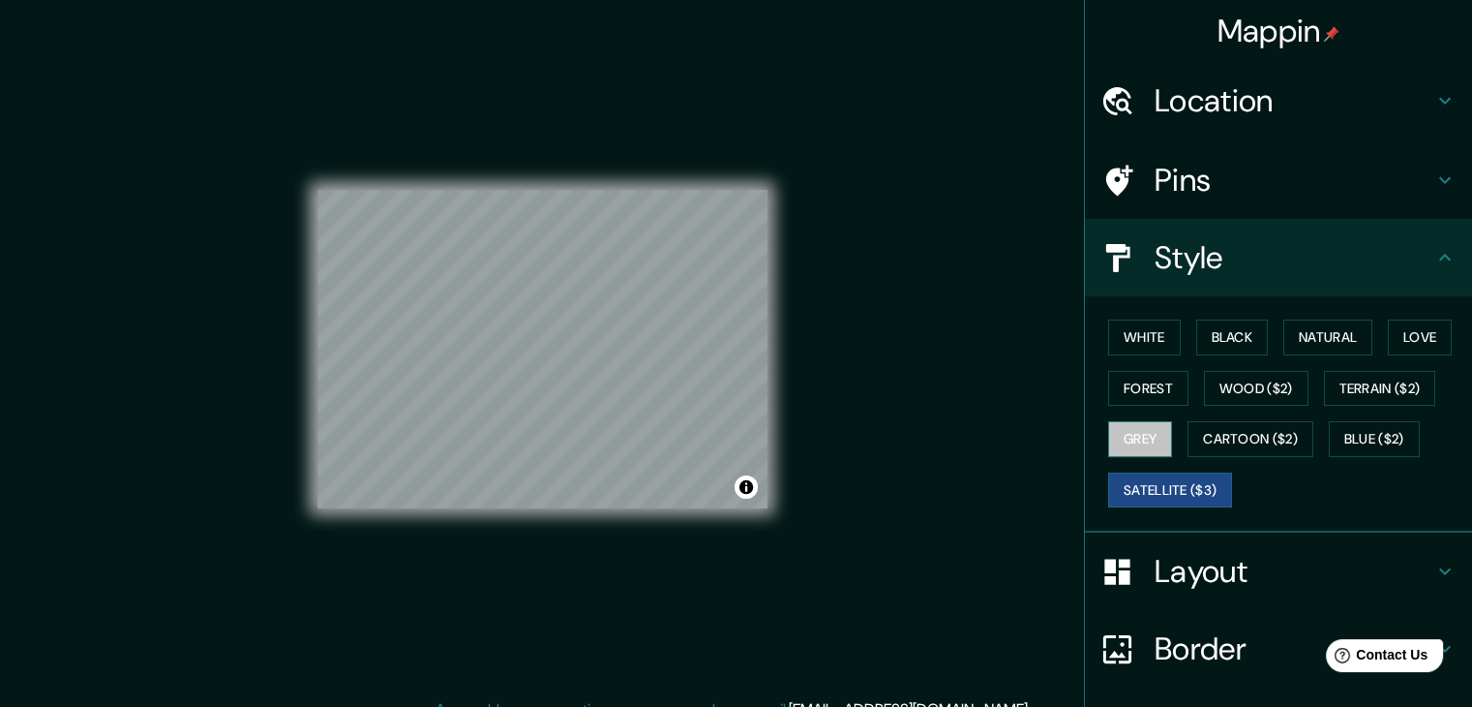
click at [1121, 442] on button "Grey" at bounding box center [1140, 439] width 64 height 36
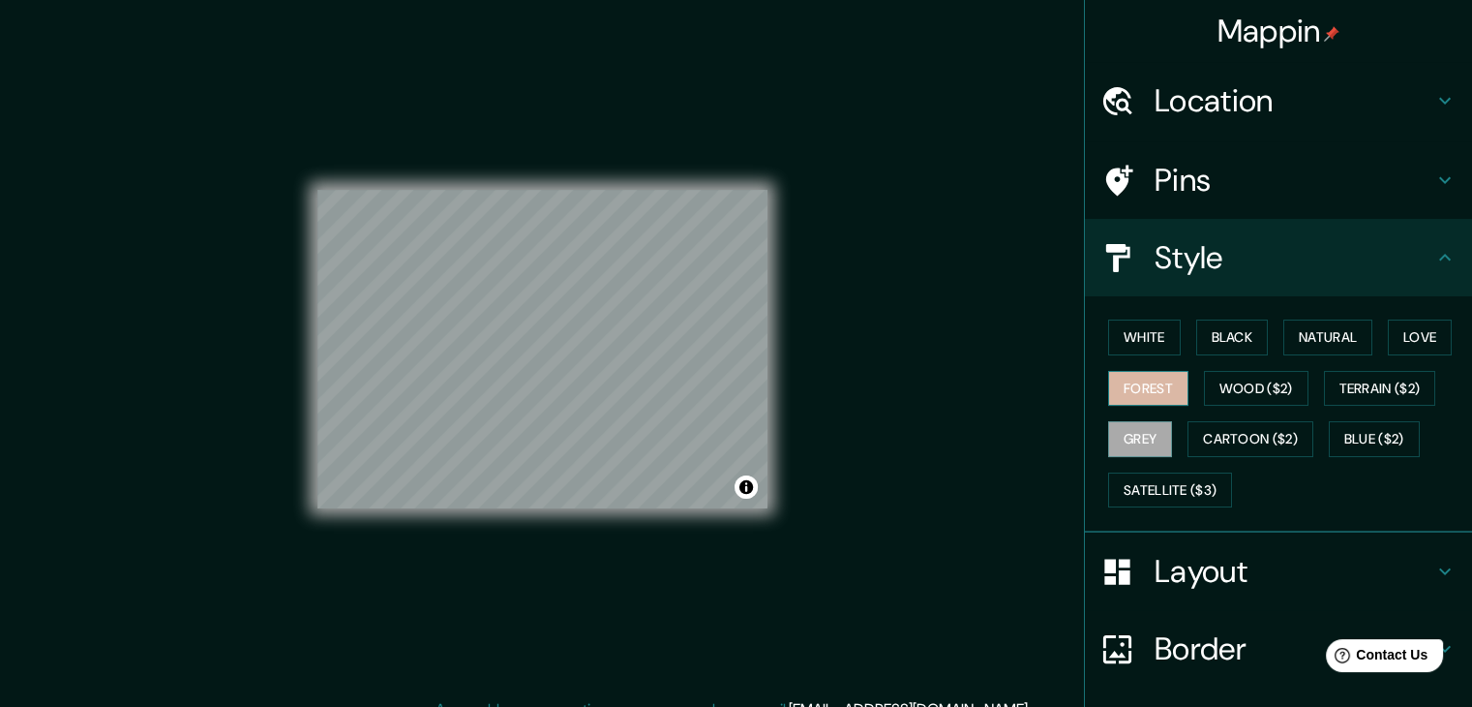
click at [1124, 388] on button "Forest" at bounding box center [1148, 389] width 80 height 36
click at [1229, 338] on button "Black" at bounding box center [1232, 337] width 73 height 36
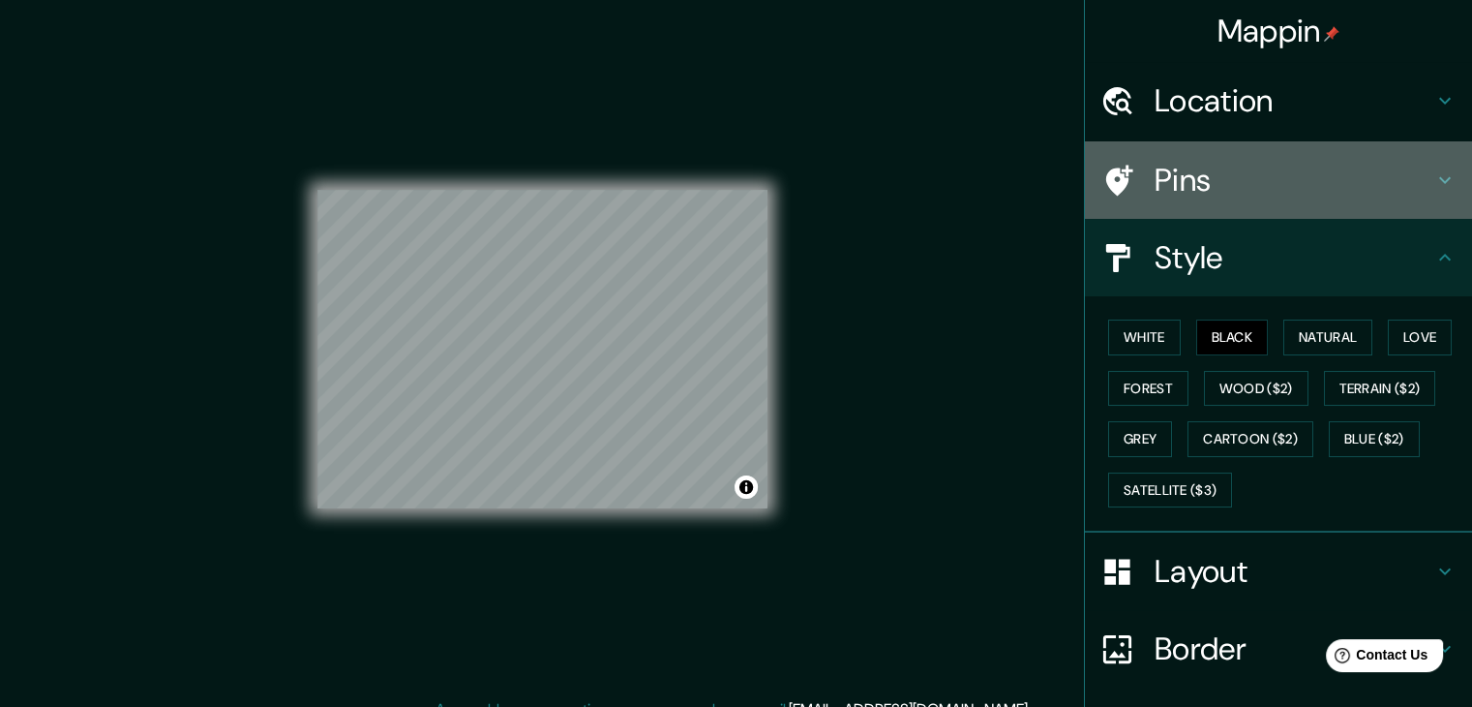
click at [1251, 192] on h4 "Pins" at bounding box center [1294, 180] width 279 height 39
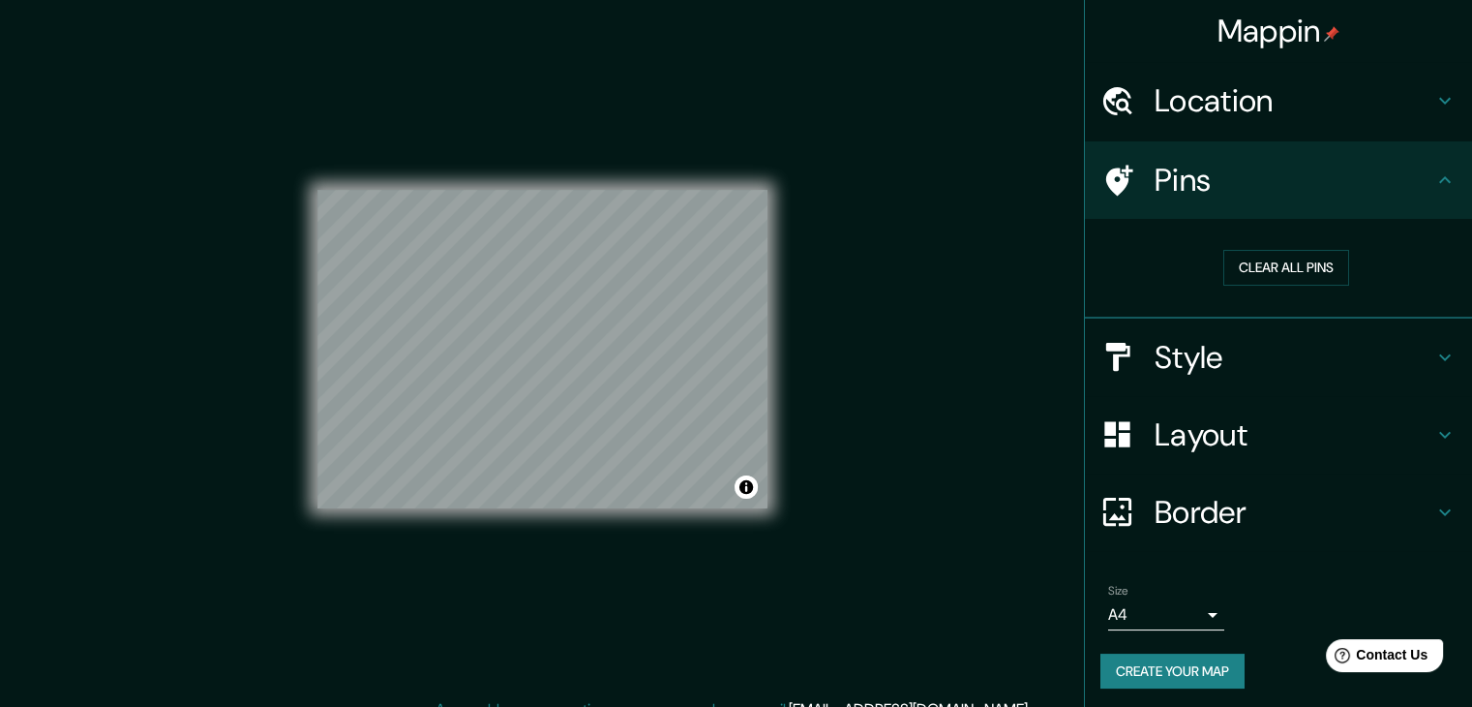
click at [1228, 105] on h4 "Location" at bounding box center [1294, 100] width 279 height 39
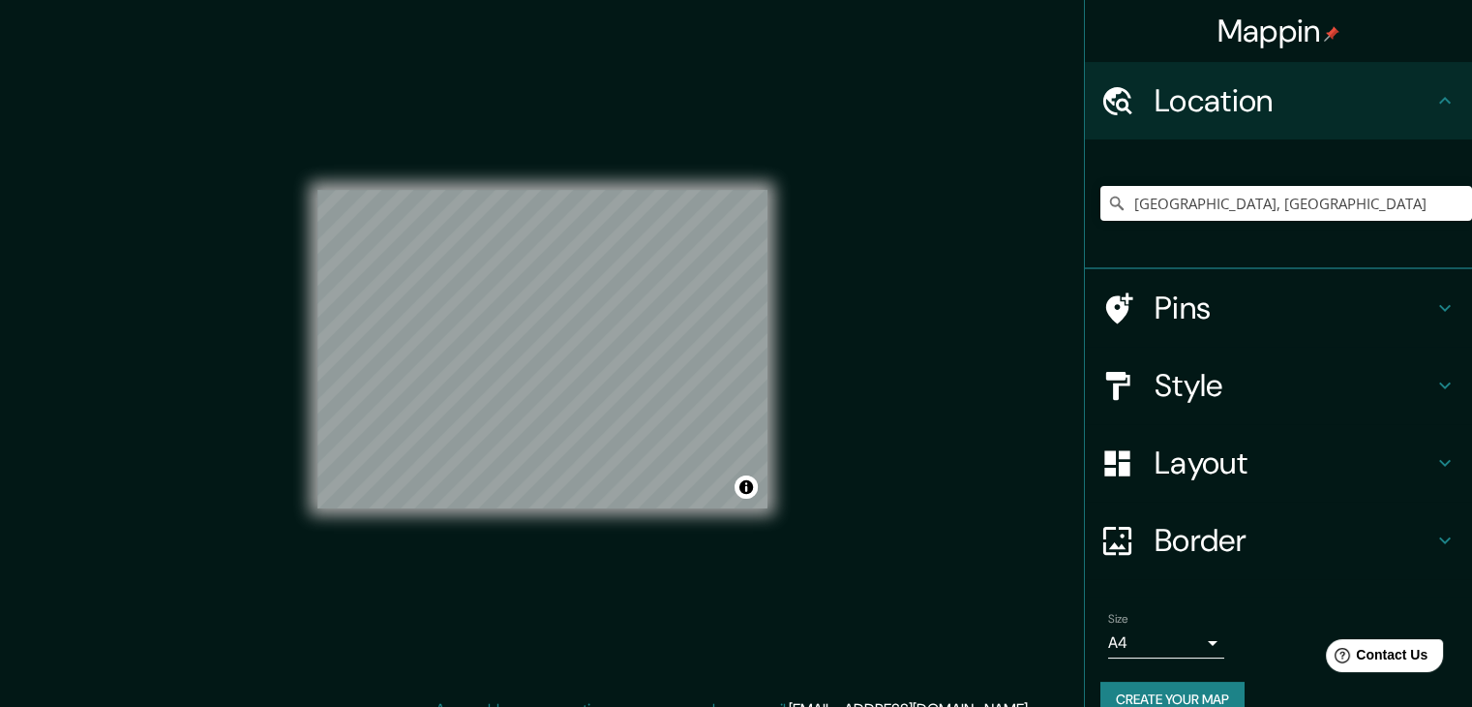
click at [1170, 535] on h4 "Border" at bounding box center [1294, 540] width 279 height 39
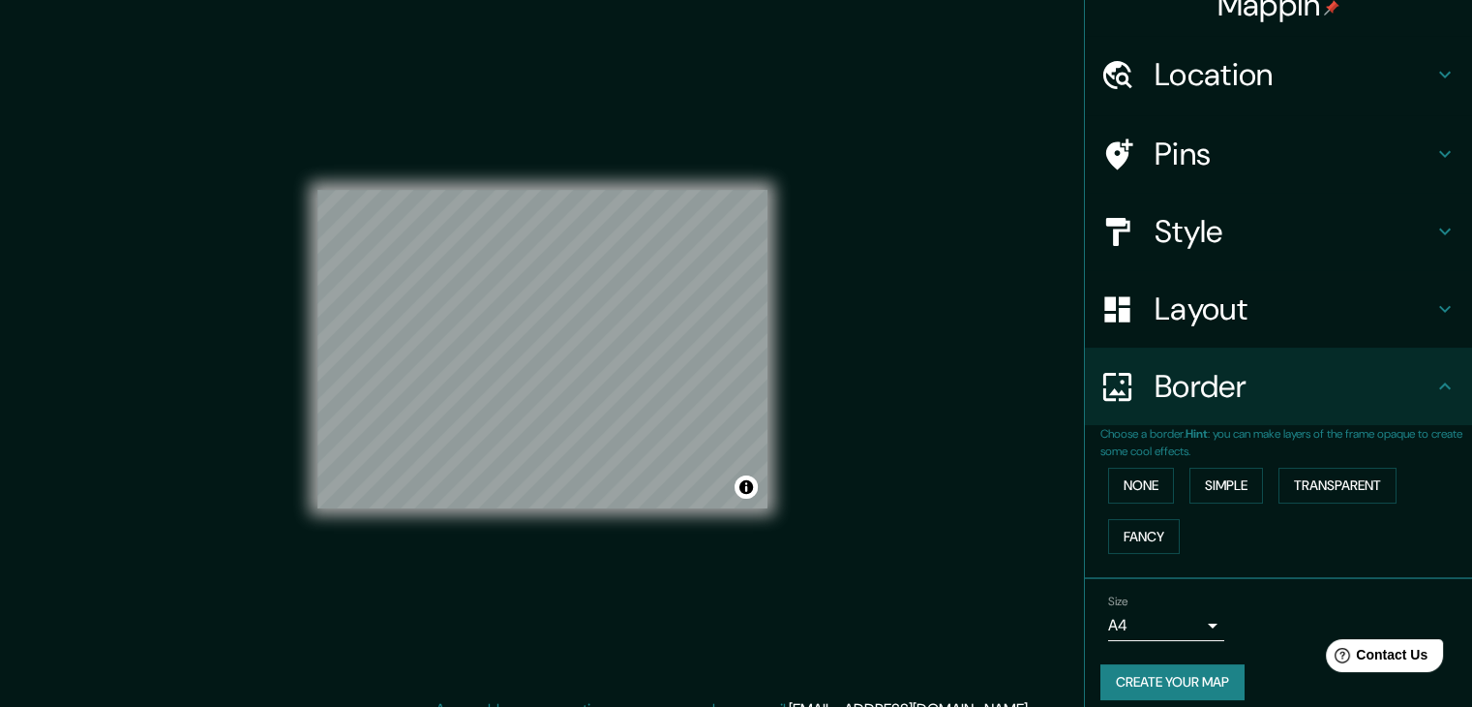
scroll to position [41, 0]
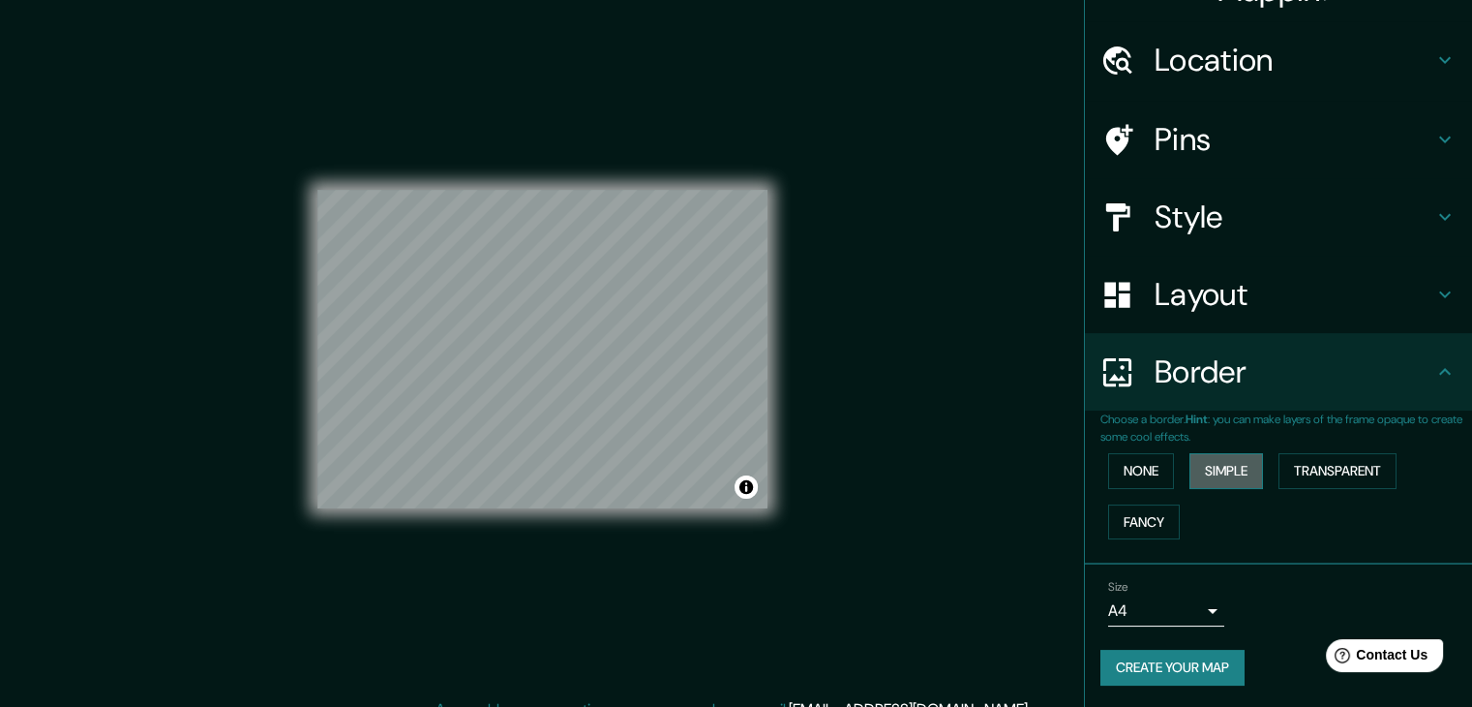
click at [1215, 474] on button "Simple" at bounding box center [1227, 471] width 74 height 36
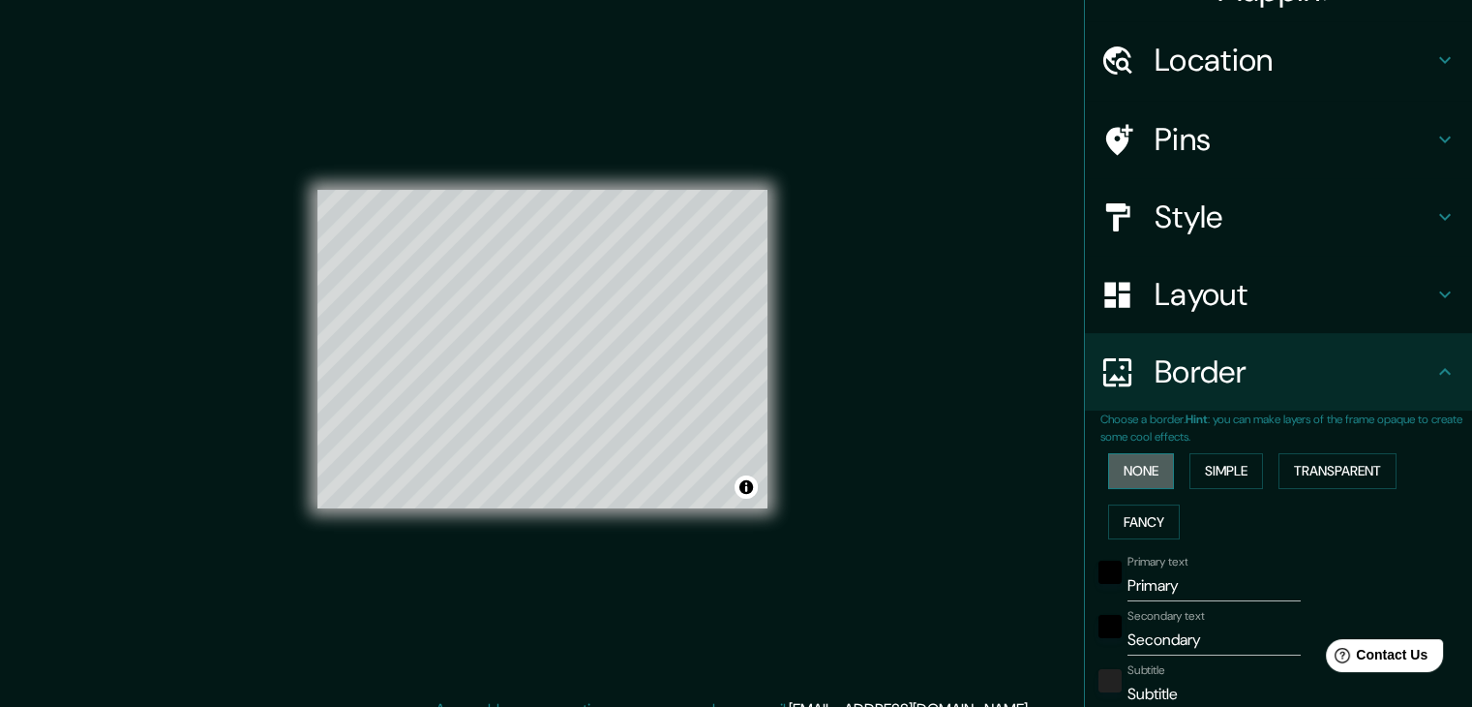
click at [1141, 473] on button "None" at bounding box center [1141, 471] width 66 height 36
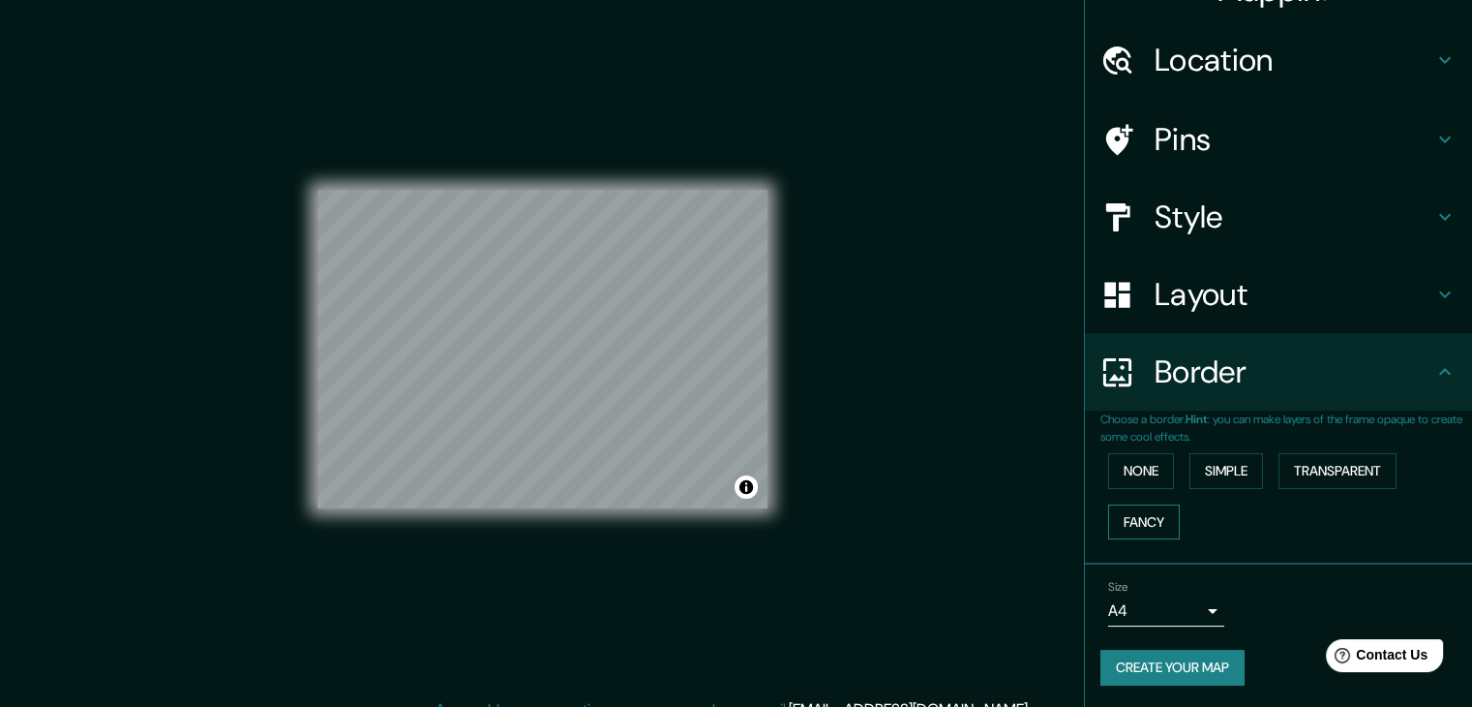
click at [1131, 523] on button "Fancy" at bounding box center [1144, 522] width 72 height 36
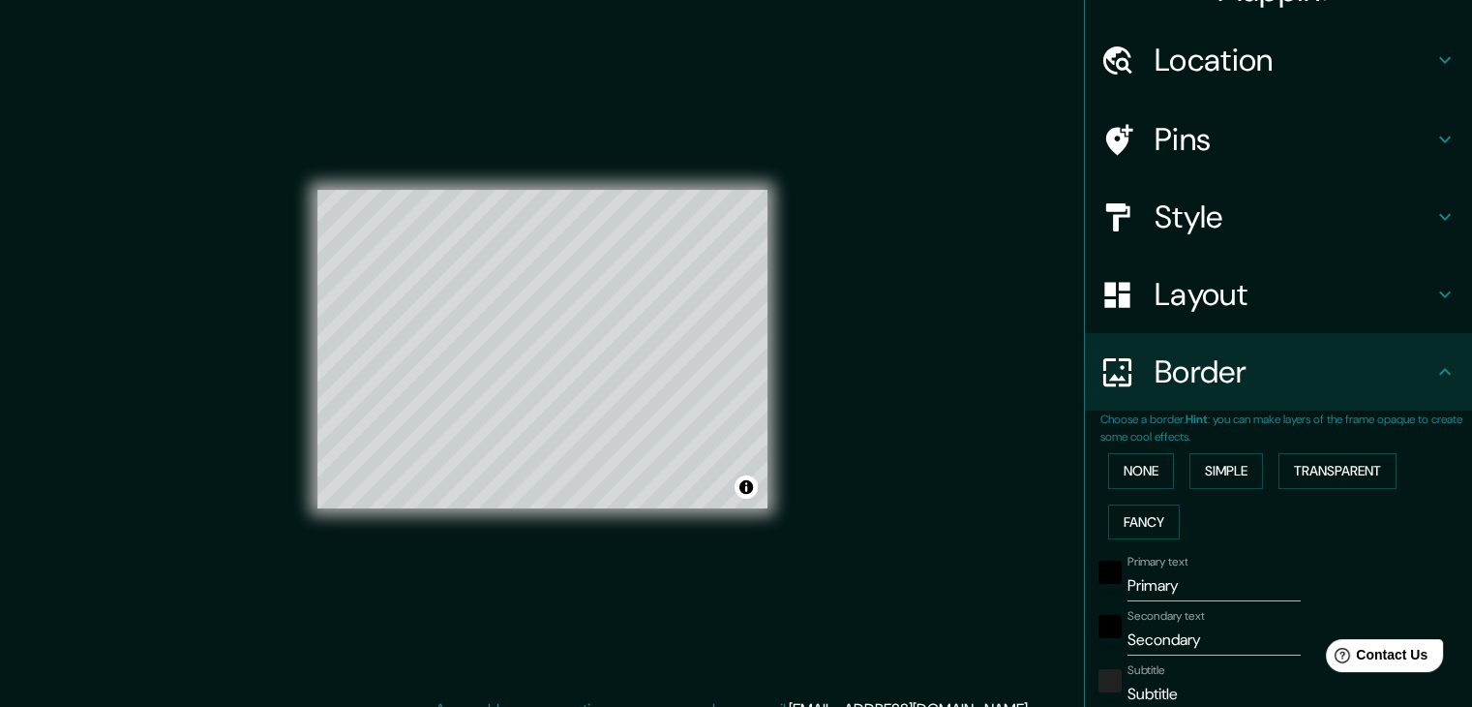
click at [1320, 491] on div "None Simple Transparent Fancy" at bounding box center [1287, 496] width 372 height 102
click at [1341, 474] on button "Transparent" at bounding box center [1338, 471] width 118 height 36
click at [1241, 467] on button "Simple" at bounding box center [1227, 471] width 74 height 36
click at [1157, 466] on button "None" at bounding box center [1141, 471] width 66 height 36
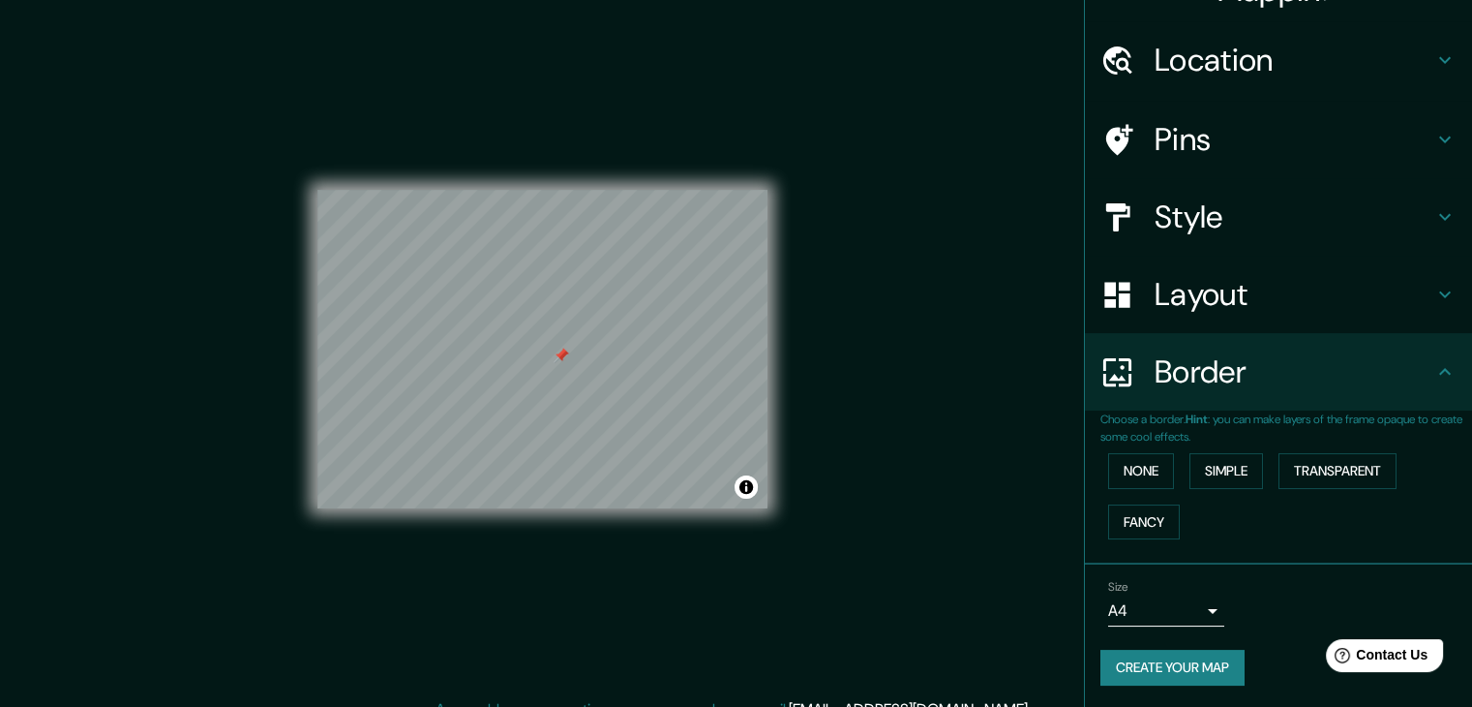
click at [560, 356] on div at bounding box center [561, 354] width 15 height 15
